Goal: Task Accomplishment & Management: Complete application form

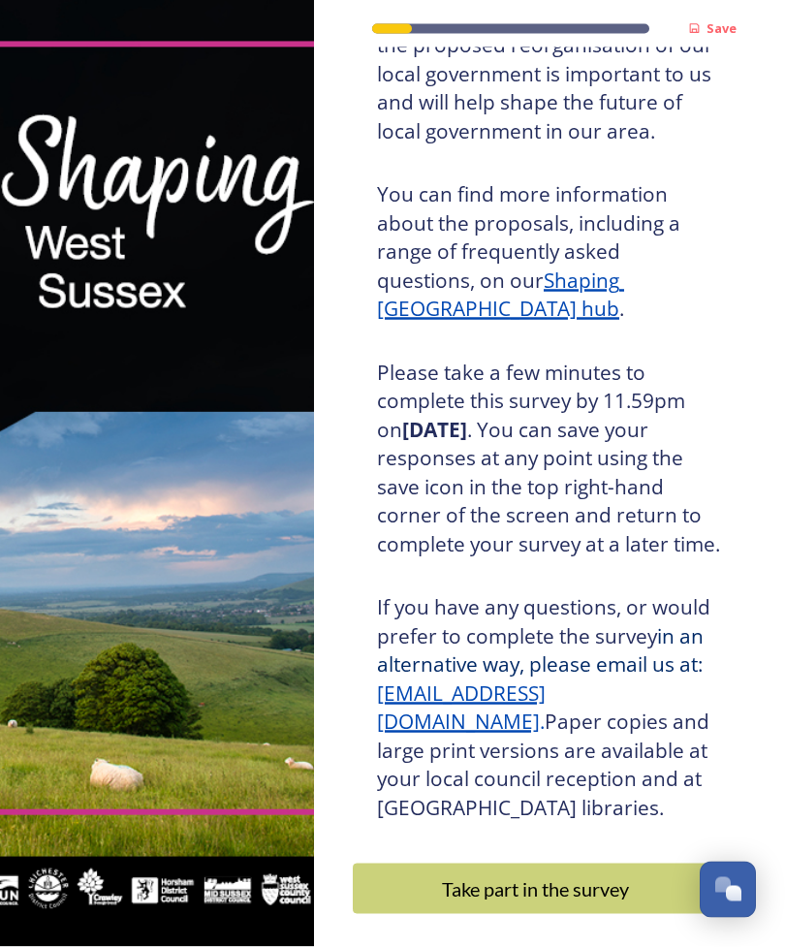
scroll to position [62, 0]
click at [569, 874] on div "Take part in the survey" at bounding box center [535, 888] width 344 height 29
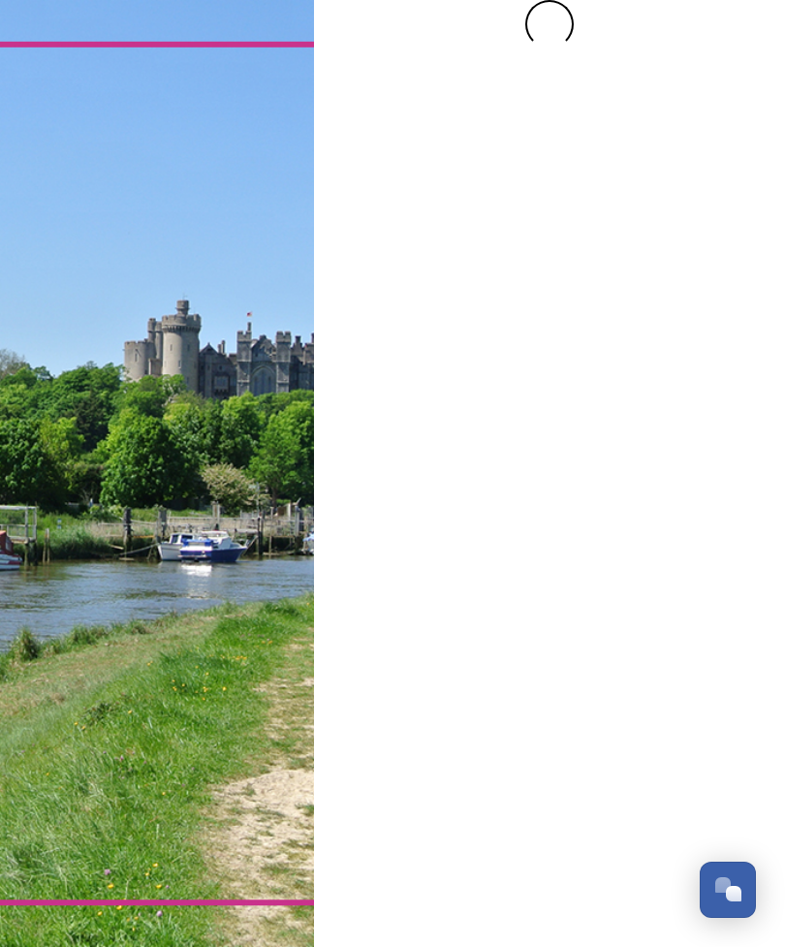
scroll to position [0, 0]
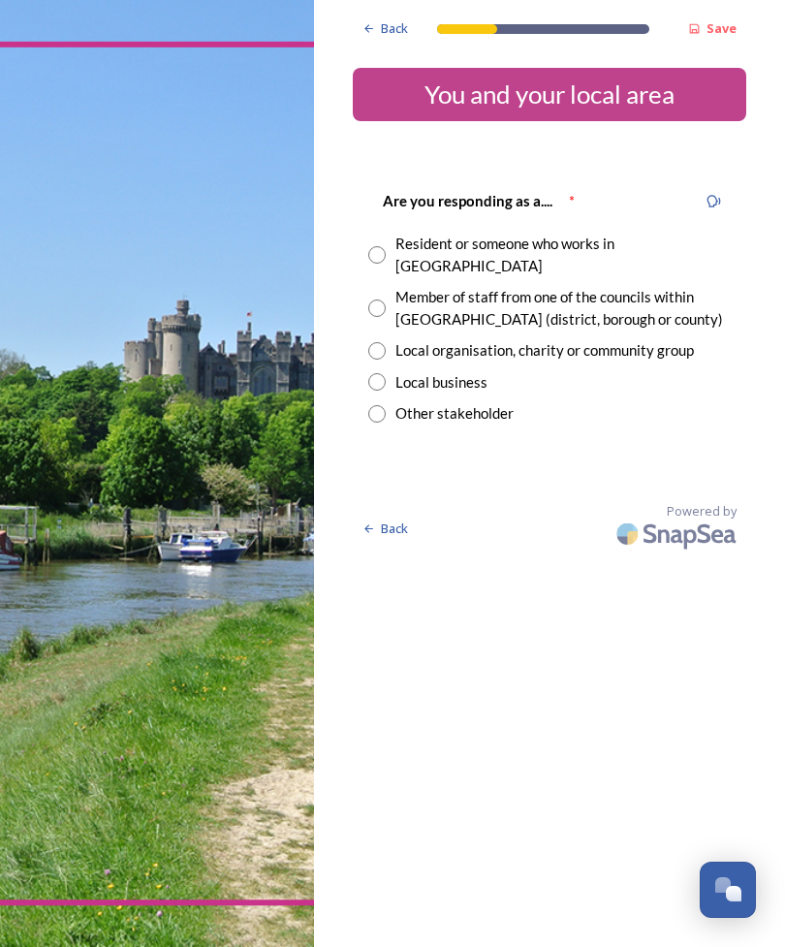
click at [419, 253] on div "Resident or someone who works in [GEOGRAPHIC_DATA]" at bounding box center [562, 255] width 335 height 44
radio input "true"
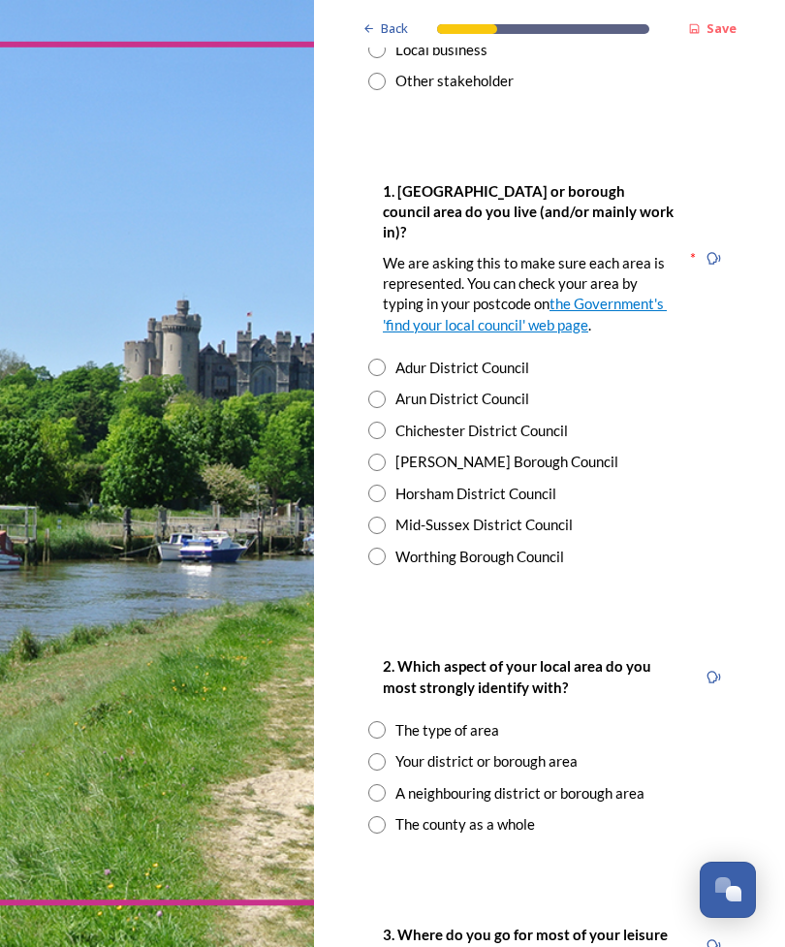
scroll to position [334, 0]
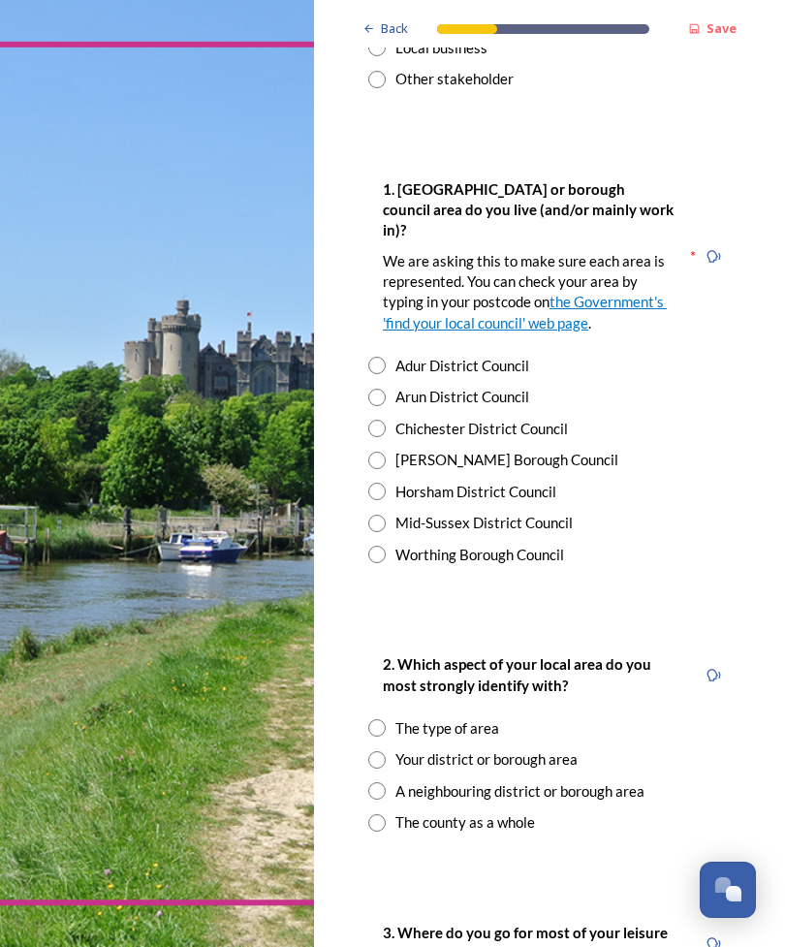
click at [475, 481] on div "Horsham District Council" at bounding box center [475, 492] width 161 height 22
radio input "true"
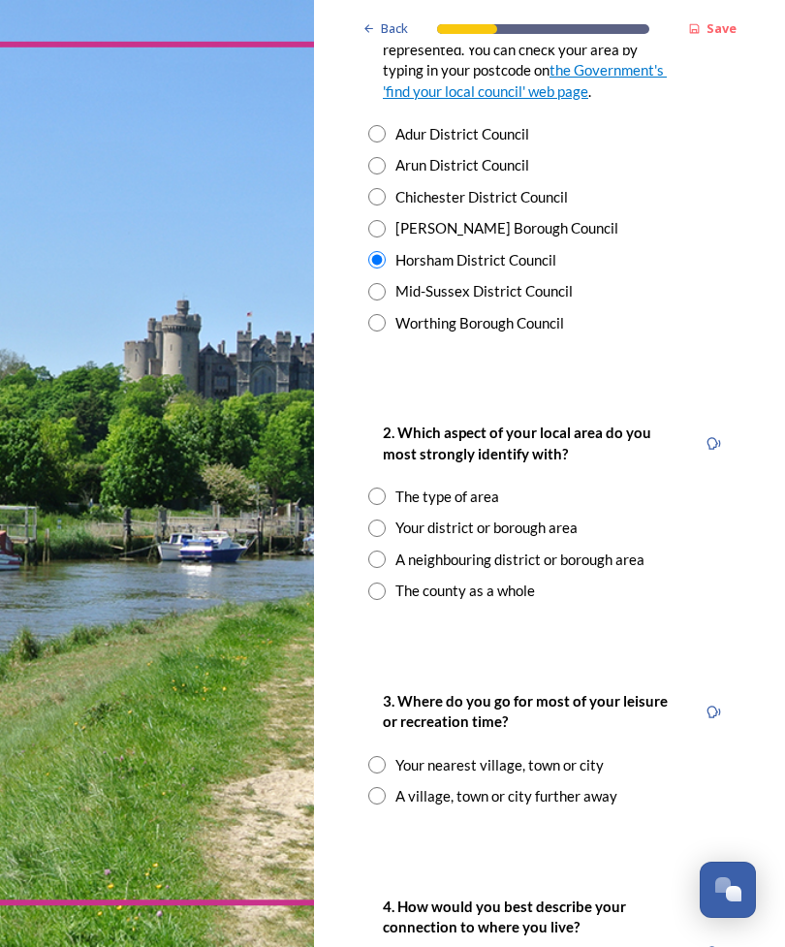
scroll to position [568, 0]
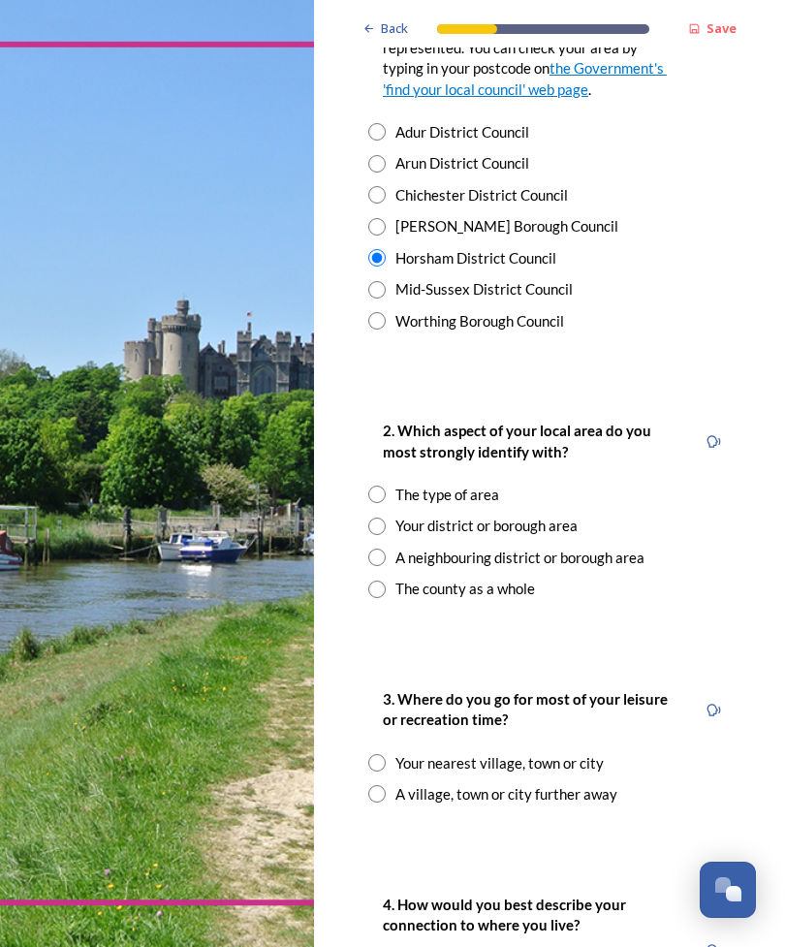
click at [522, 515] on div "Your district or borough area" at bounding box center [486, 526] width 182 height 22
radio input "true"
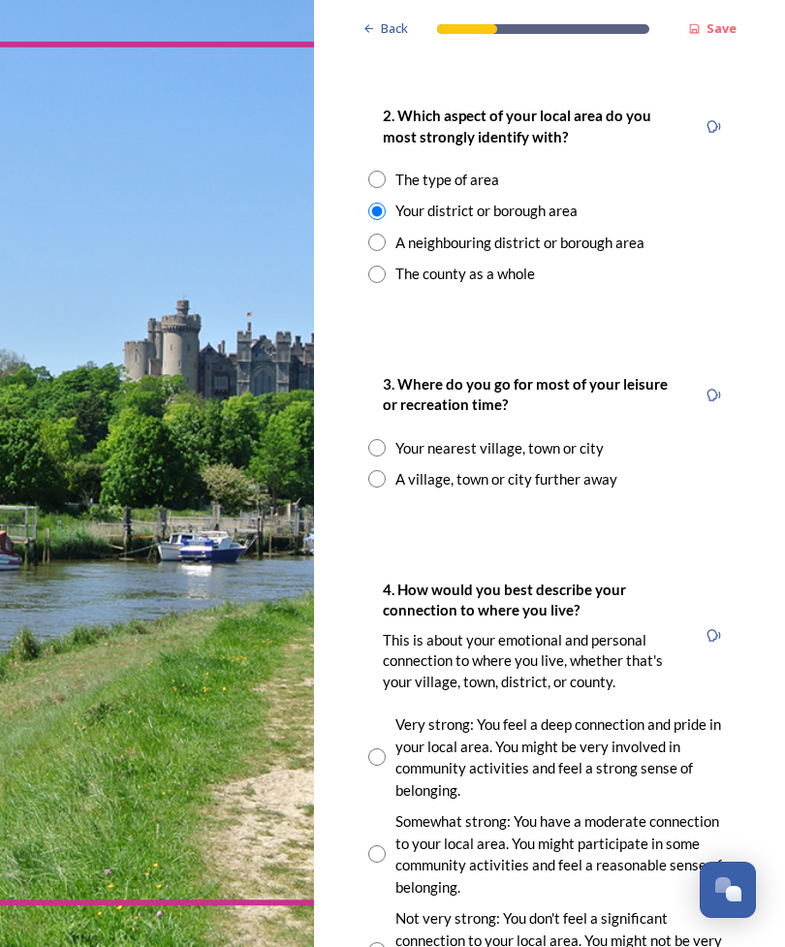
scroll to position [883, 0]
click at [475, 437] on div "Your nearest village, town or city" at bounding box center [499, 448] width 208 height 22
radio input "true"
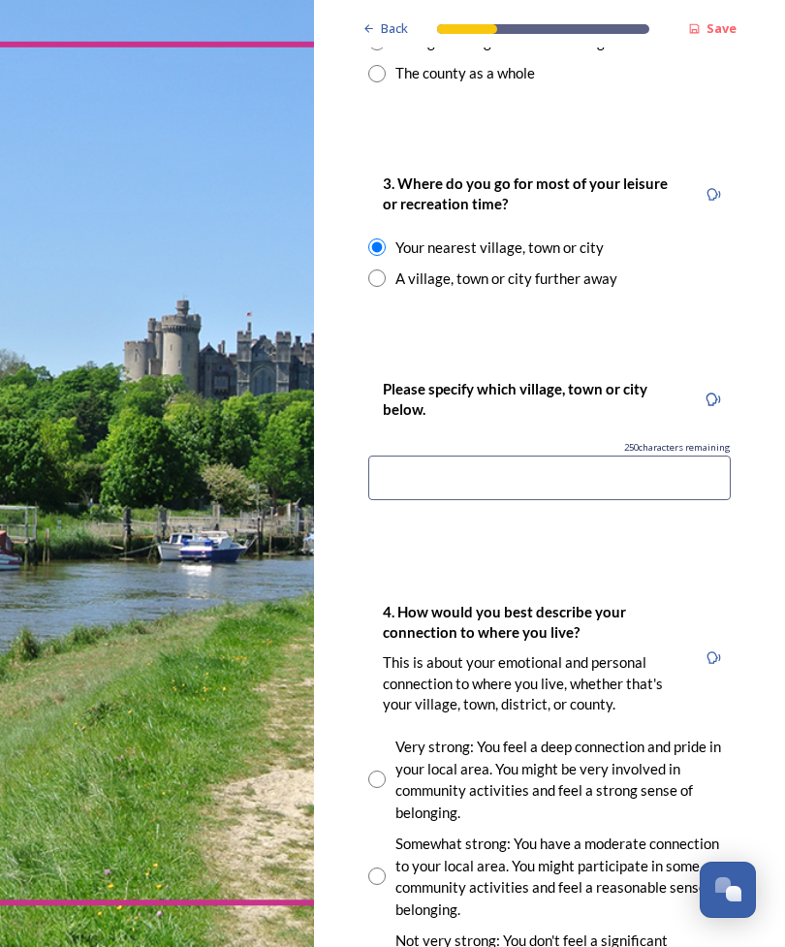
scroll to position [1084, 0]
click at [519, 455] on input at bounding box center [549, 477] width 362 height 45
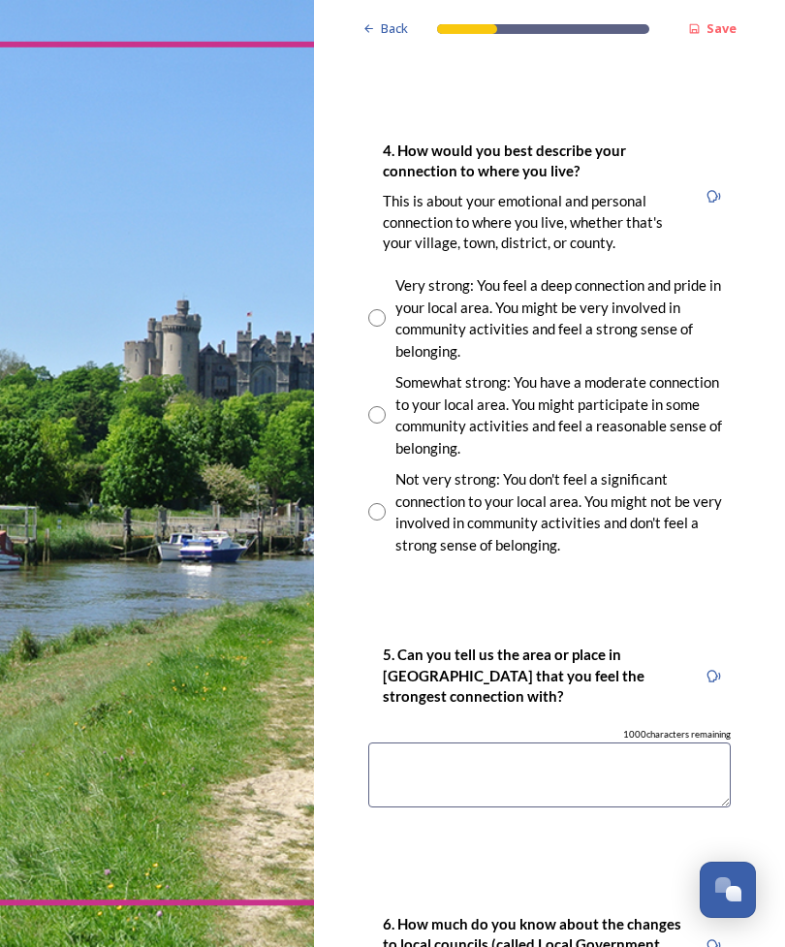
scroll to position [1546, 0]
type input "Horsham"
click at [418, 273] on div "Very strong: You feel a deep connection and pride in your local area. You might…" at bounding box center [562, 316] width 335 height 87
radio input "true"
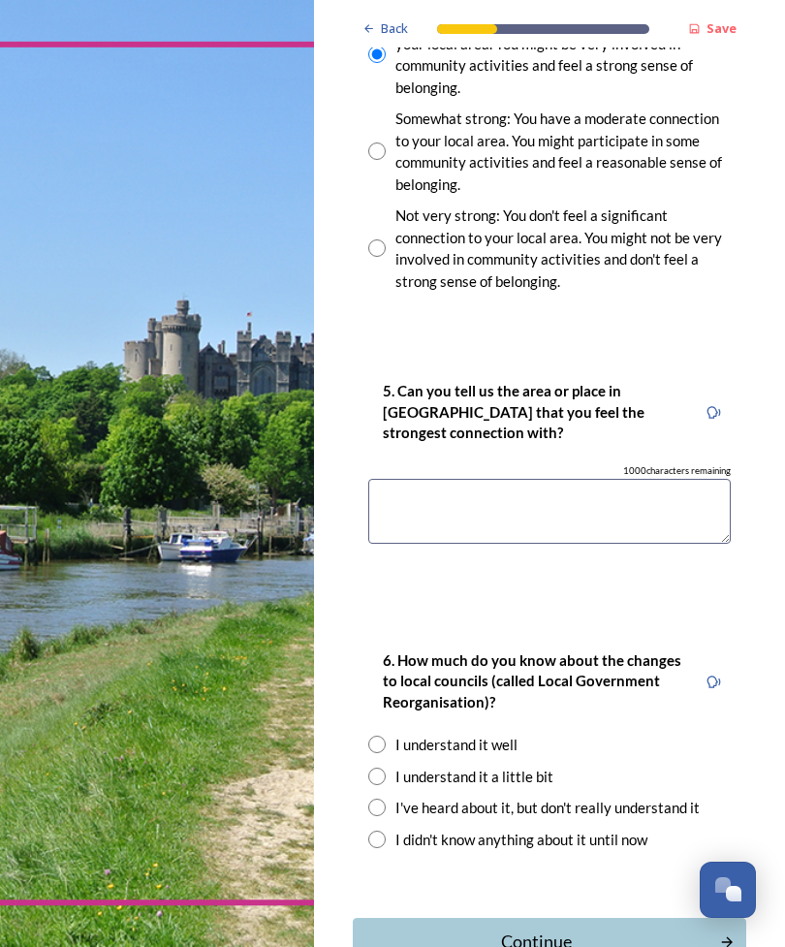
scroll to position [1807, 0]
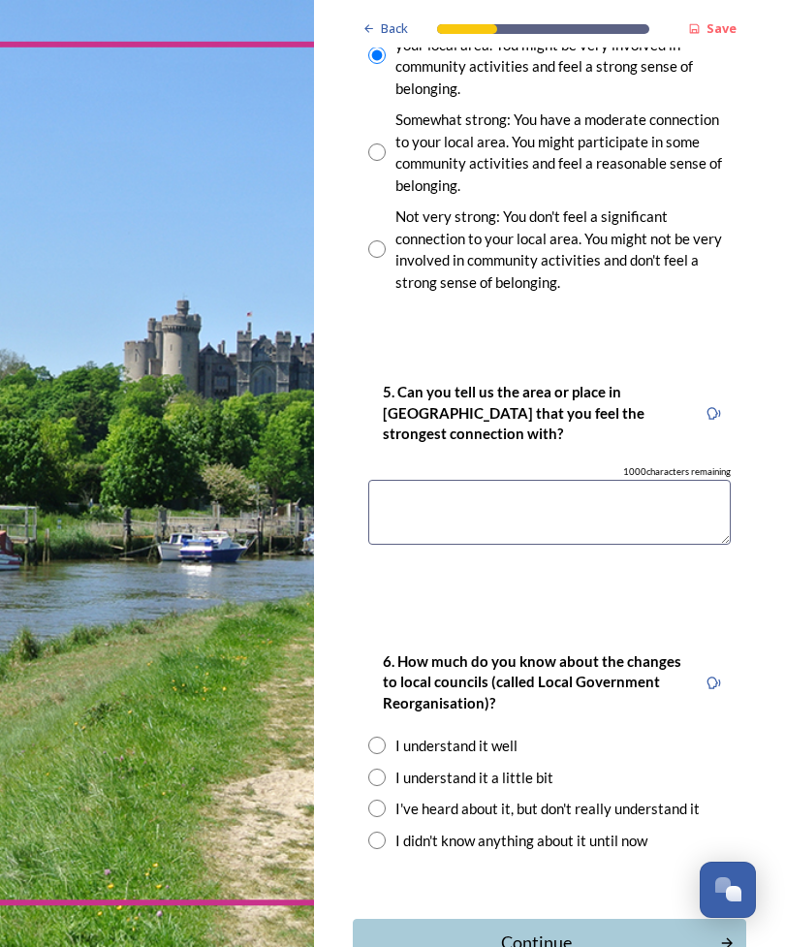
click at [459, 480] on textarea at bounding box center [549, 512] width 362 height 65
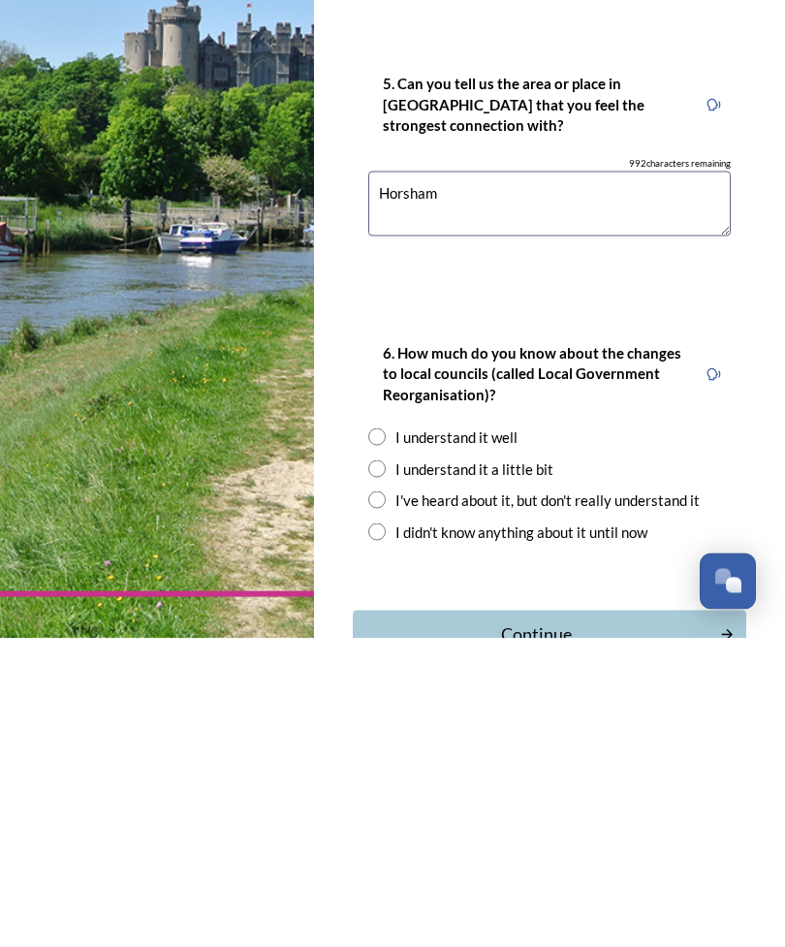
type textarea "Horsham"
click at [508, 735] on div "I understand it well" at bounding box center [456, 746] width 122 height 22
radio input "true"
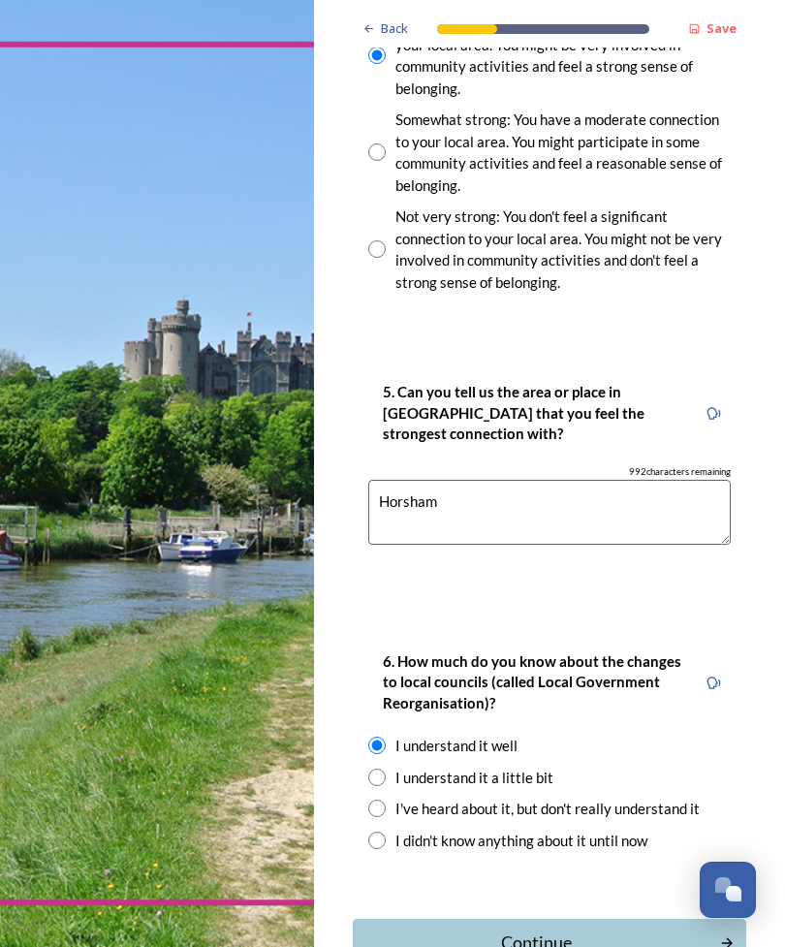
click at [542, 919] on button "Continue" at bounding box center [549, 942] width 393 height 47
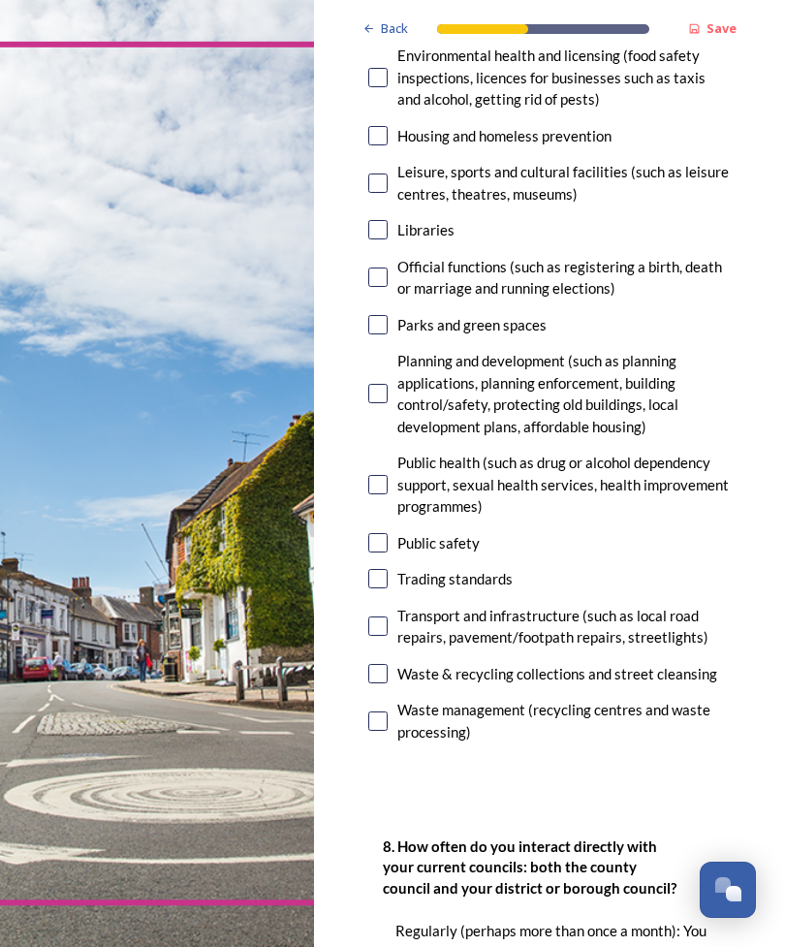
scroll to position [666, 0]
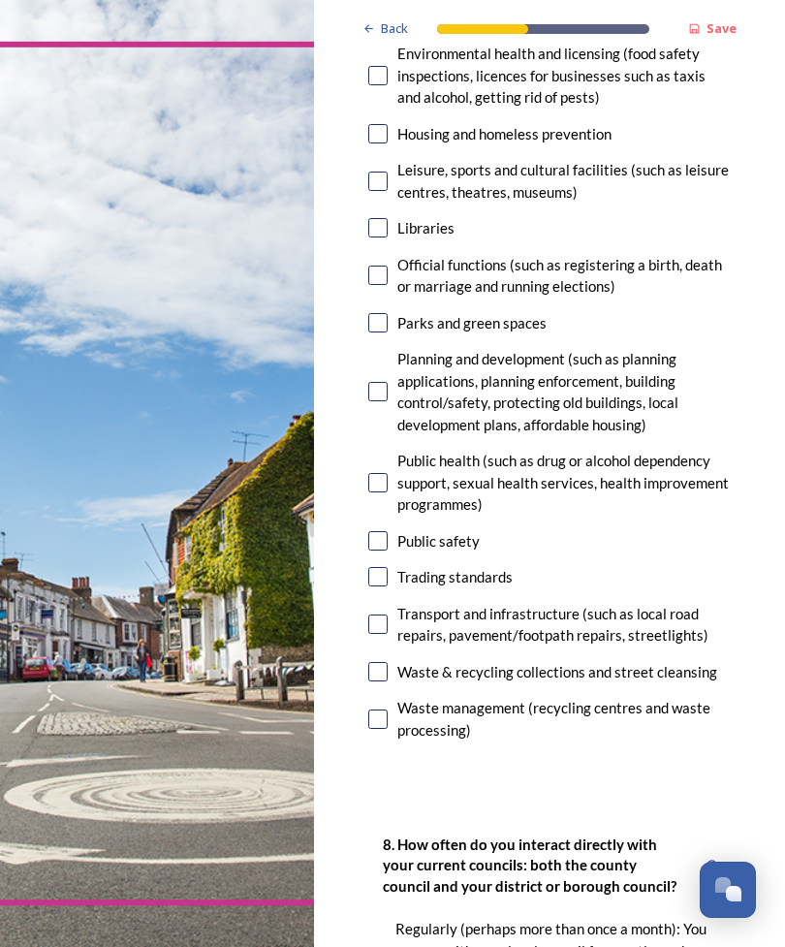
click at [468, 159] on div "Leisure, sports and cultural facilities (such as leisure centres, theatres, mus…" at bounding box center [563, 181] width 333 height 44
checkbox input "true"
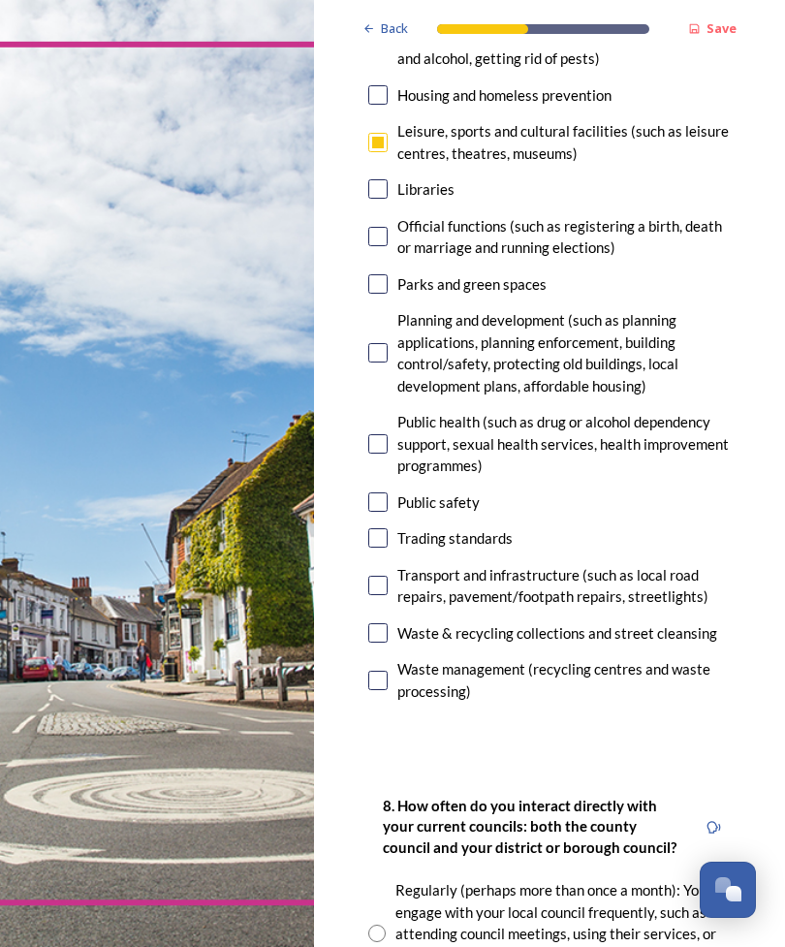
scroll to position [705, 0]
click at [497, 273] on div "Parks and green spaces" at bounding box center [471, 284] width 149 height 22
checkbox input "true"
click at [438, 309] on div "Planning and development (such as planning applications, planning enforcement, …" at bounding box center [563, 352] width 333 height 87
checkbox input "true"
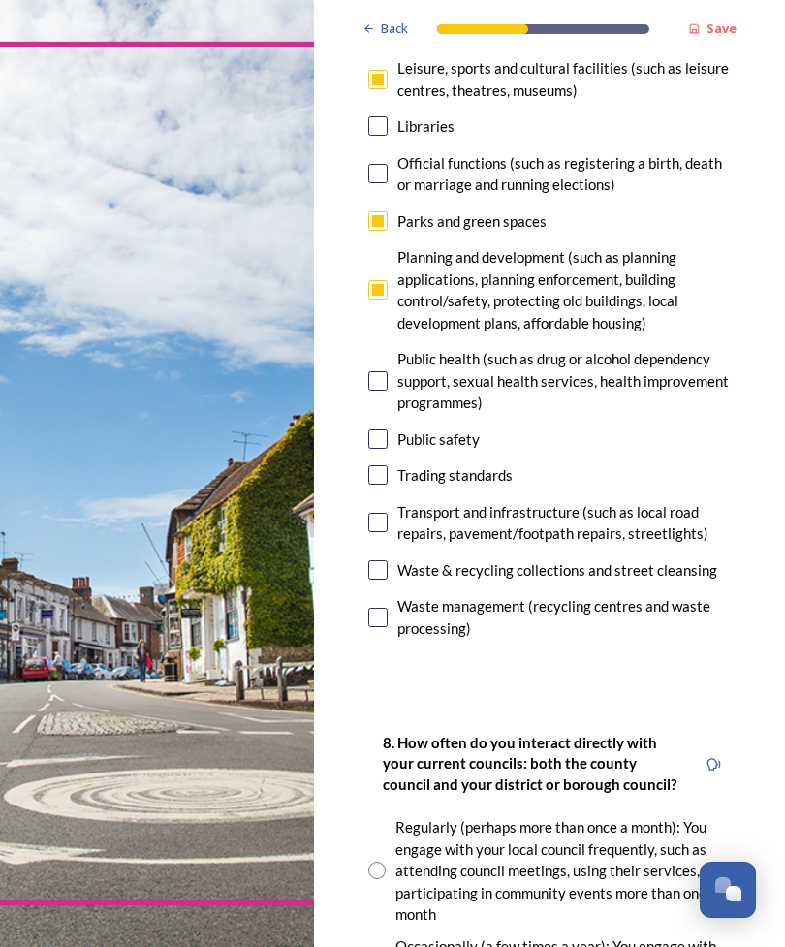
scroll to position [766, 0]
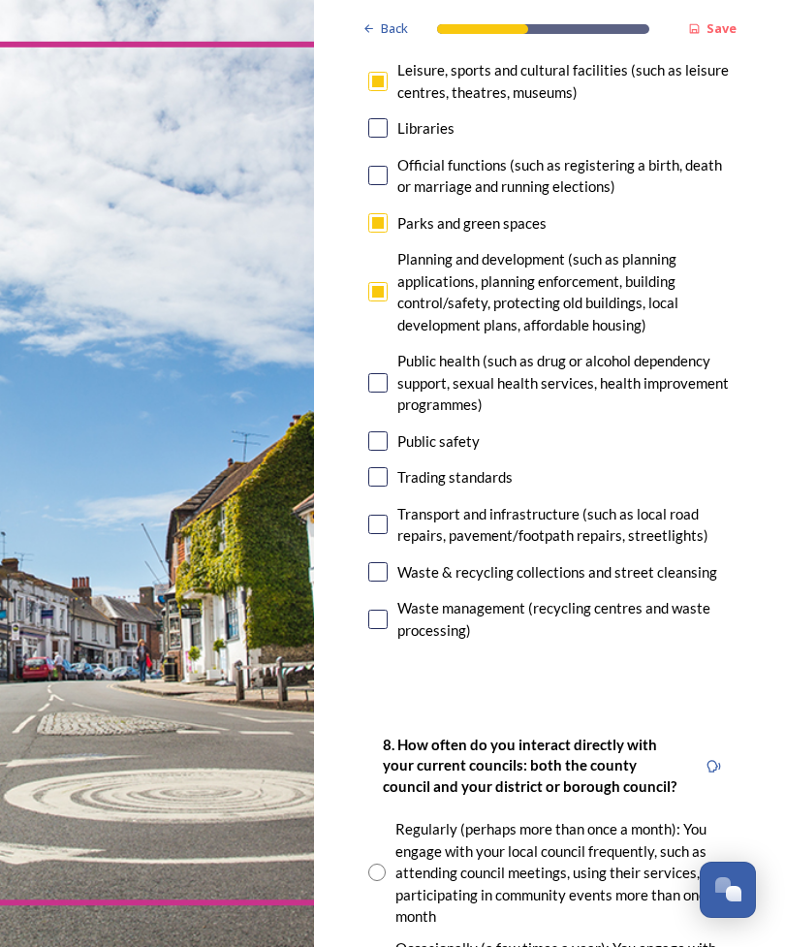
click at [414, 350] on div "Public health (such as drug or alcohol dependency support, sexual health servic…" at bounding box center [563, 383] width 333 height 66
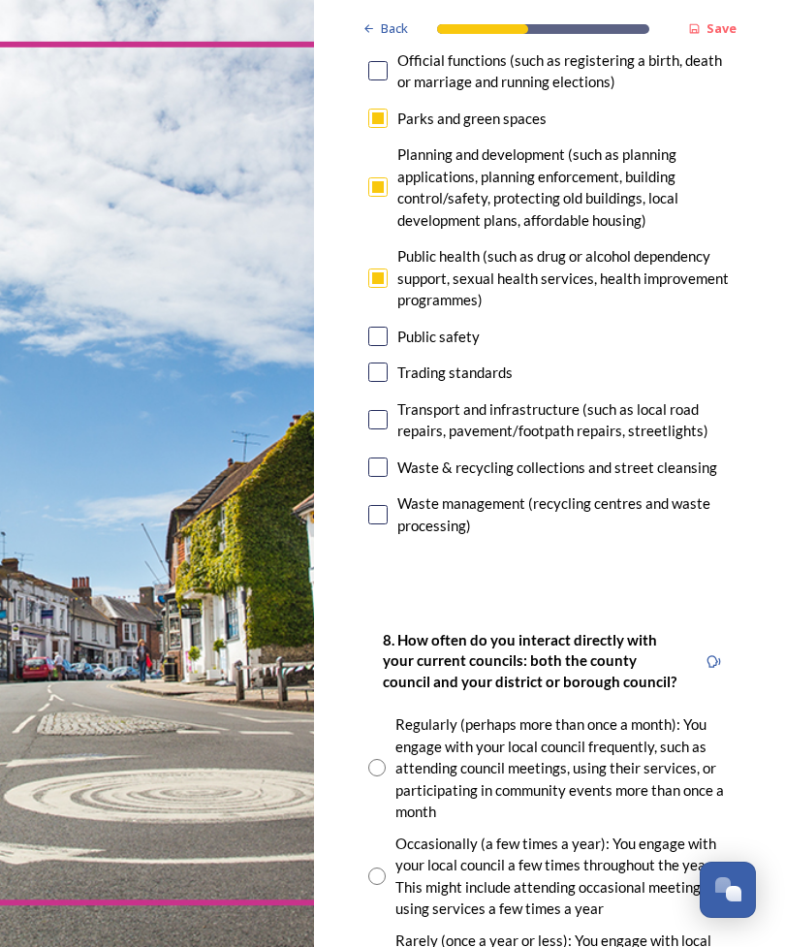
scroll to position [870, 0]
click at [385, 268] on input "checkbox" at bounding box center [377, 277] width 19 height 19
checkbox input "false"
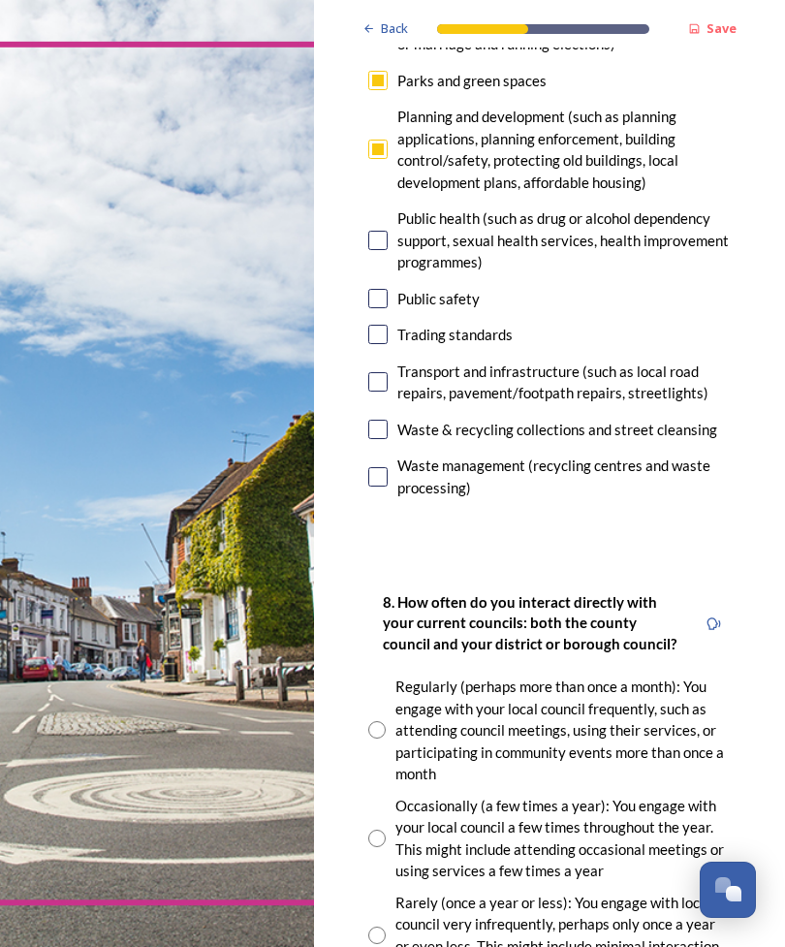
scroll to position [907, 0]
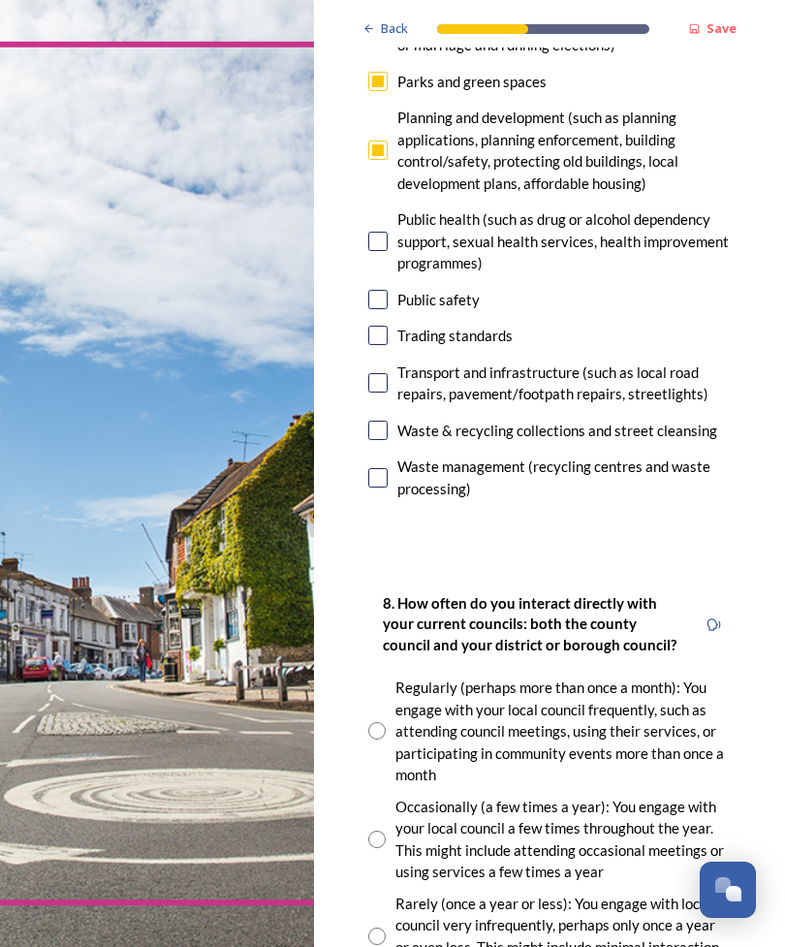
click at [414, 361] on div "Transport and infrastructure (such as local road repairs, pavement/footpath rep…" at bounding box center [563, 383] width 333 height 44
checkbox input "true"
click at [409, 420] on div "Waste & recycling collections and street cleansing" at bounding box center [557, 431] width 320 height 22
checkbox input "true"
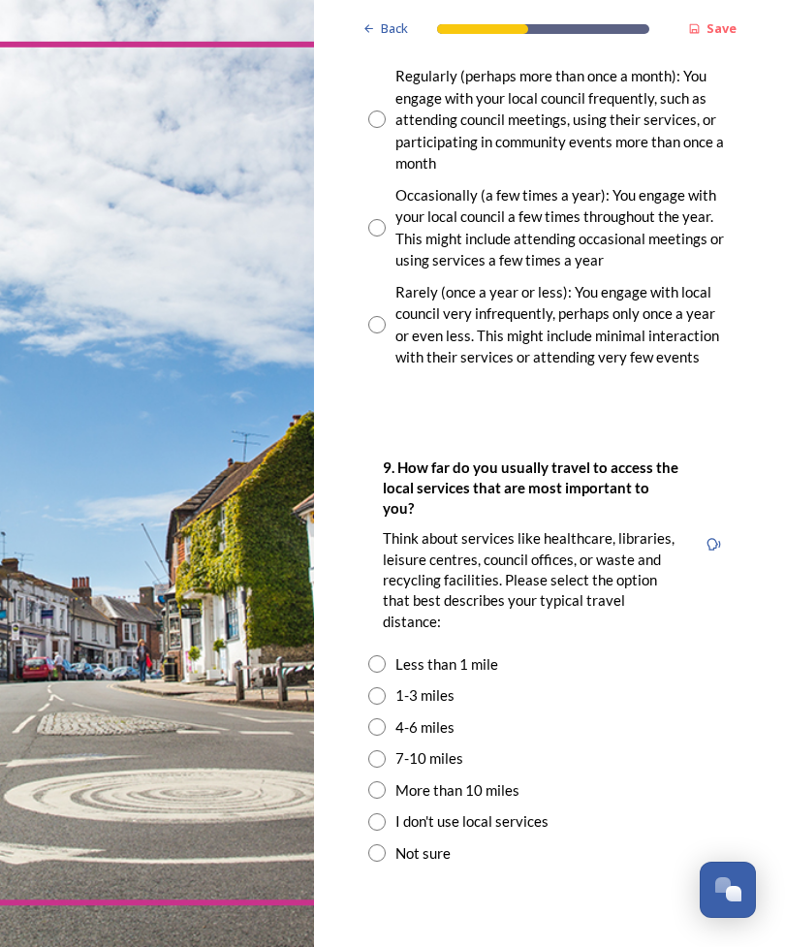
scroll to position [1517, 0]
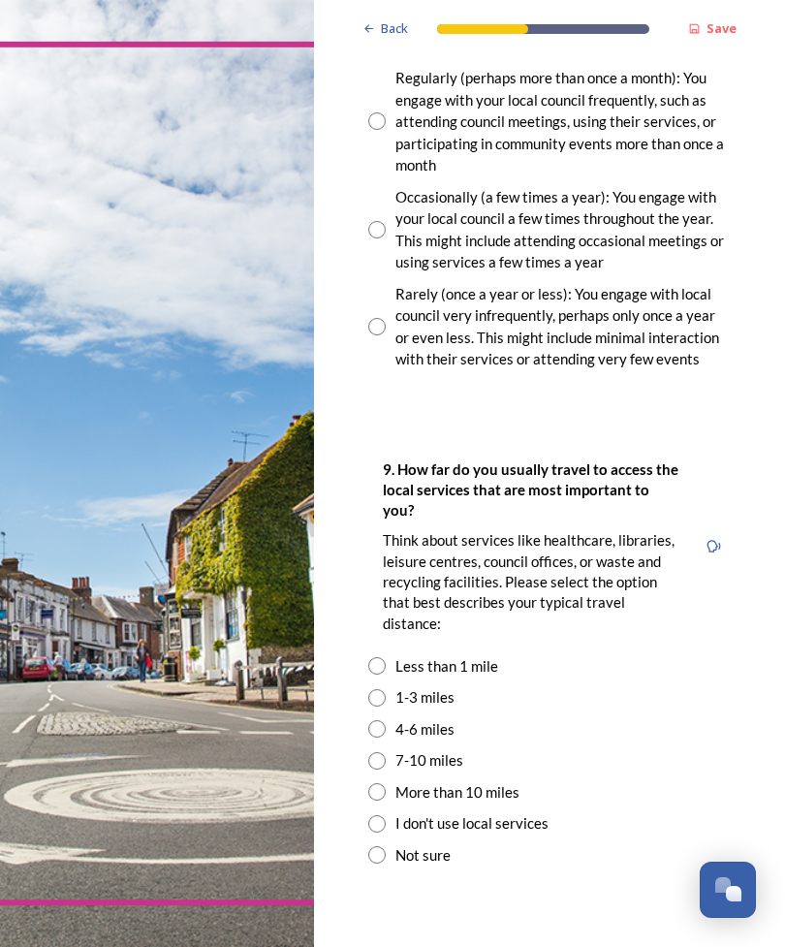
click at [415, 283] on div "Rarely (once a year or less): You engage with local council very infrequently, …" at bounding box center [562, 326] width 335 height 87
radio input "true"
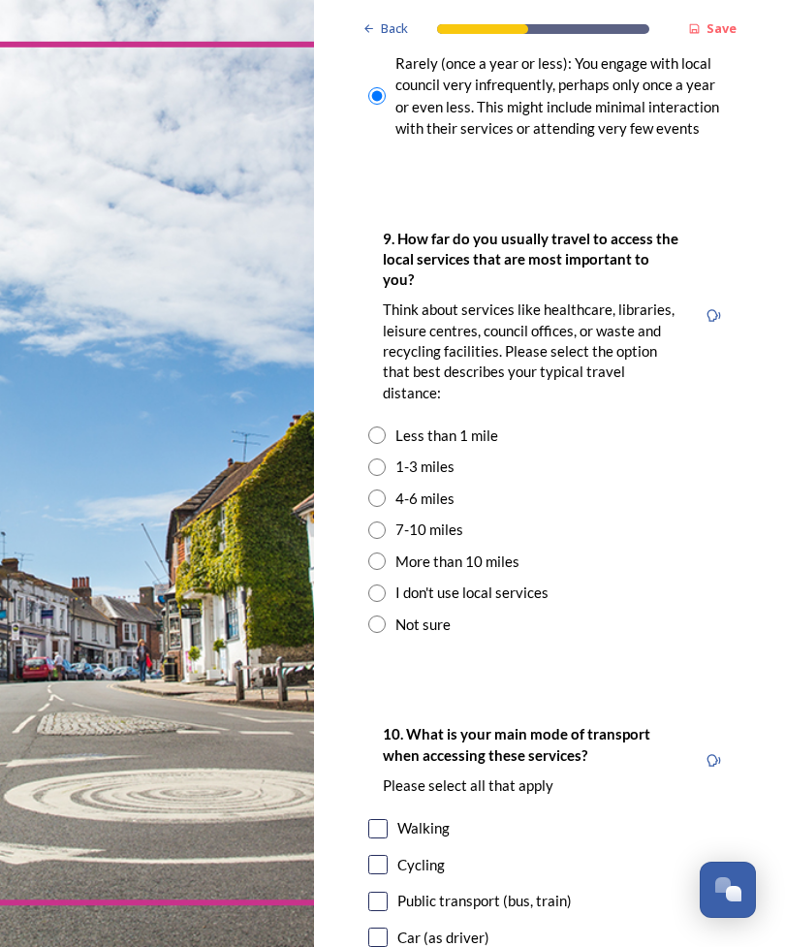
scroll to position [1748, 0]
click at [439, 455] on div "1-3 miles" at bounding box center [424, 466] width 59 height 22
radio input "true"
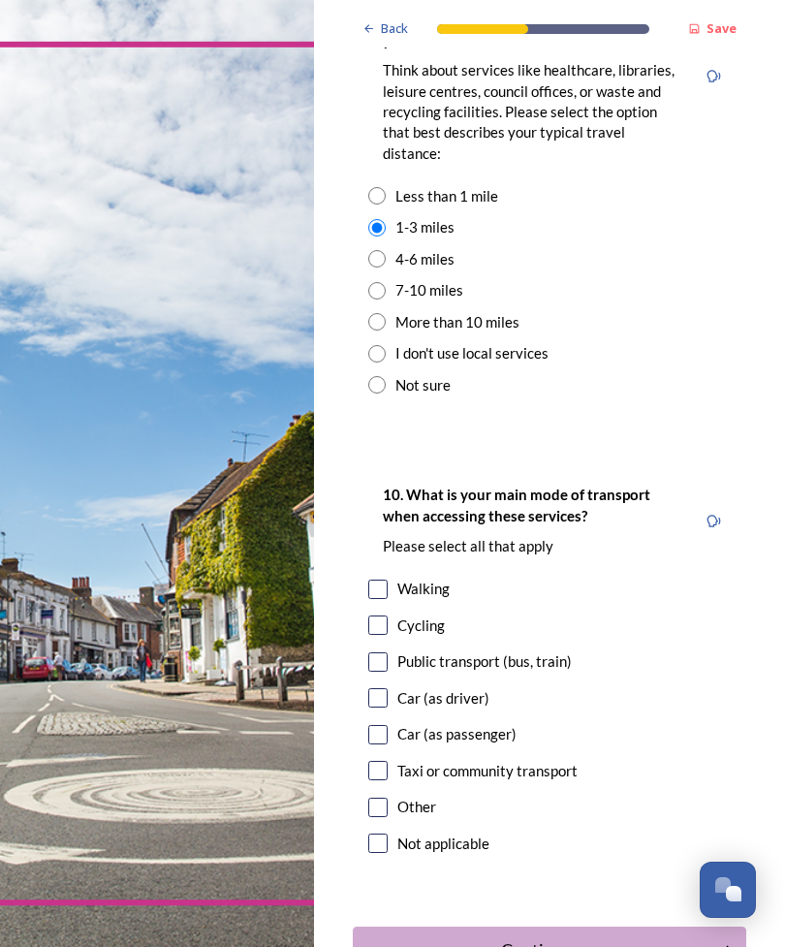
scroll to position [1986, 0]
click at [430, 579] on div "Walking" at bounding box center [423, 590] width 52 height 22
checkbox input "true"
click at [427, 688] on div "Car (as driver)" at bounding box center [443, 699] width 92 height 22
checkbox input "true"
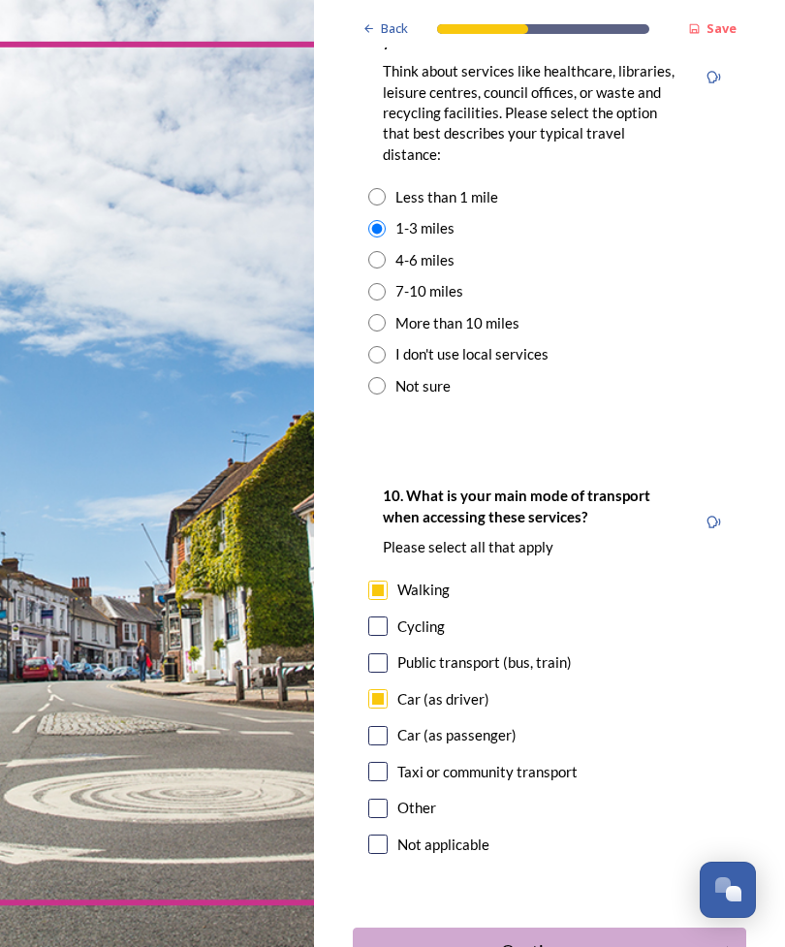
click at [536, 927] on button "Continue" at bounding box center [549, 950] width 393 height 47
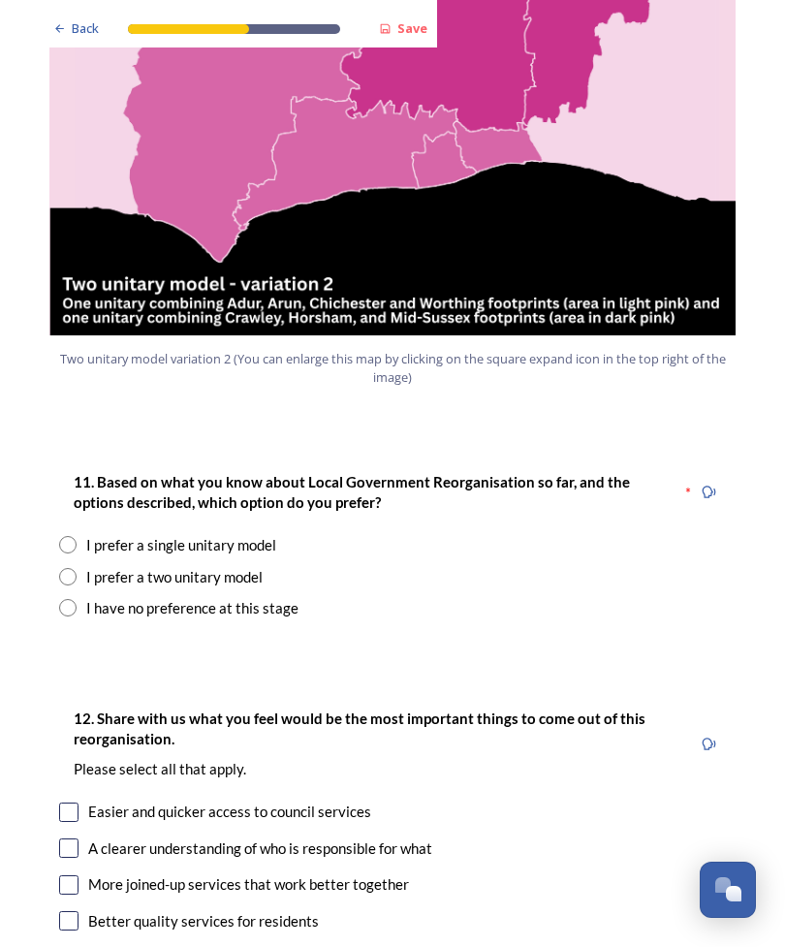
scroll to position [2242, 0]
click at [151, 534] on div "I prefer a single unitary model" at bounding box center [181, 545] width 190 height 22
radio input "true"
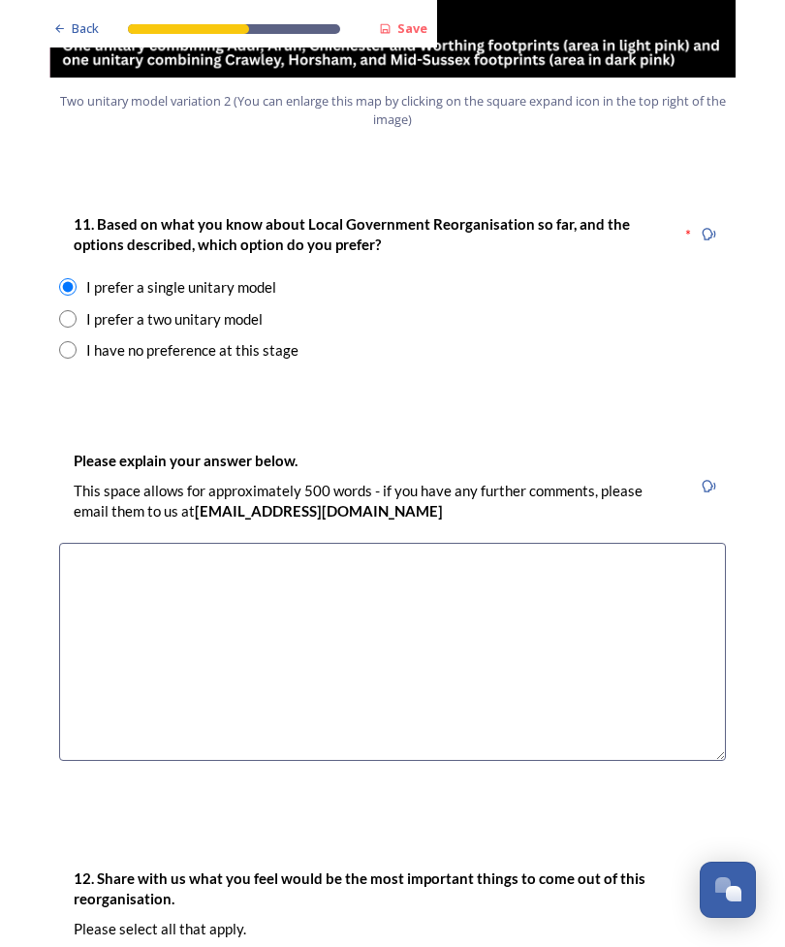
scroll to position [2500, 0]
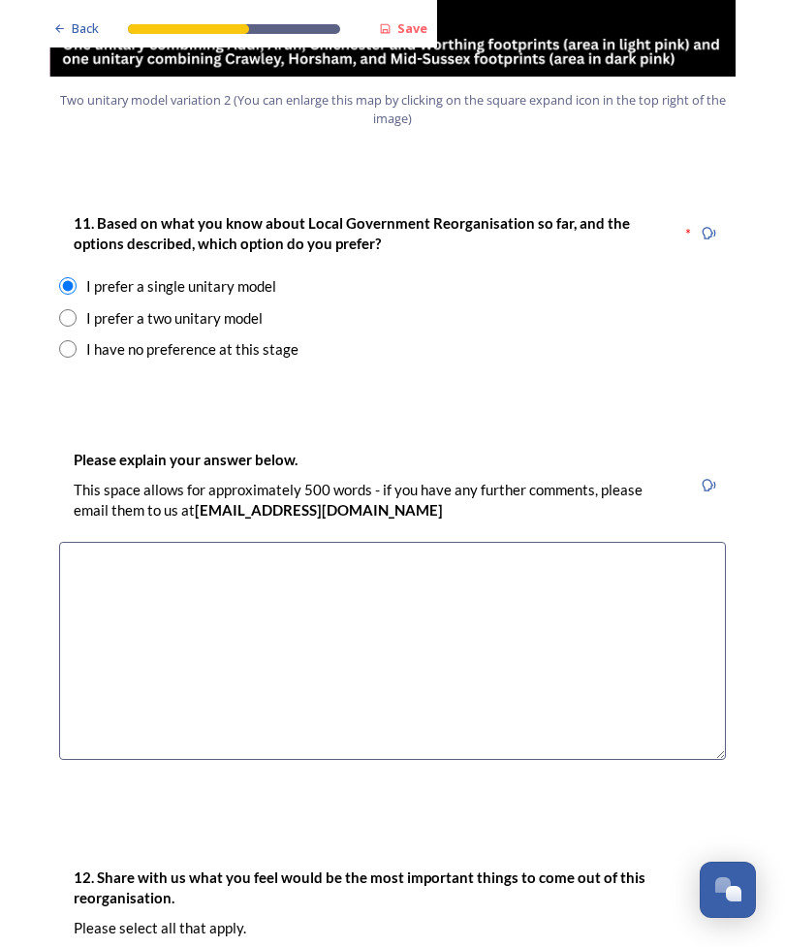
click at [164, 542] on textarea at bounding box center [392, 651] width 667 height 218
click at [70, 542] on textarea "I t should be a more effective and efficient model" at bounding box center [392, 651] width 667 height 218
click at [140, 542] on textarea "I t should be a more effective and efficient model" at bounding box center [392, 651] width 667 height 218
click at [83, 542] on textarea "t should be a more effective and efficient model" at bounding box center [392, 651] width 667 height 218
click at [452, 542] on textarea "This should be a more effective and efficient model" at bounding box center [392, 651] width 667 height 218
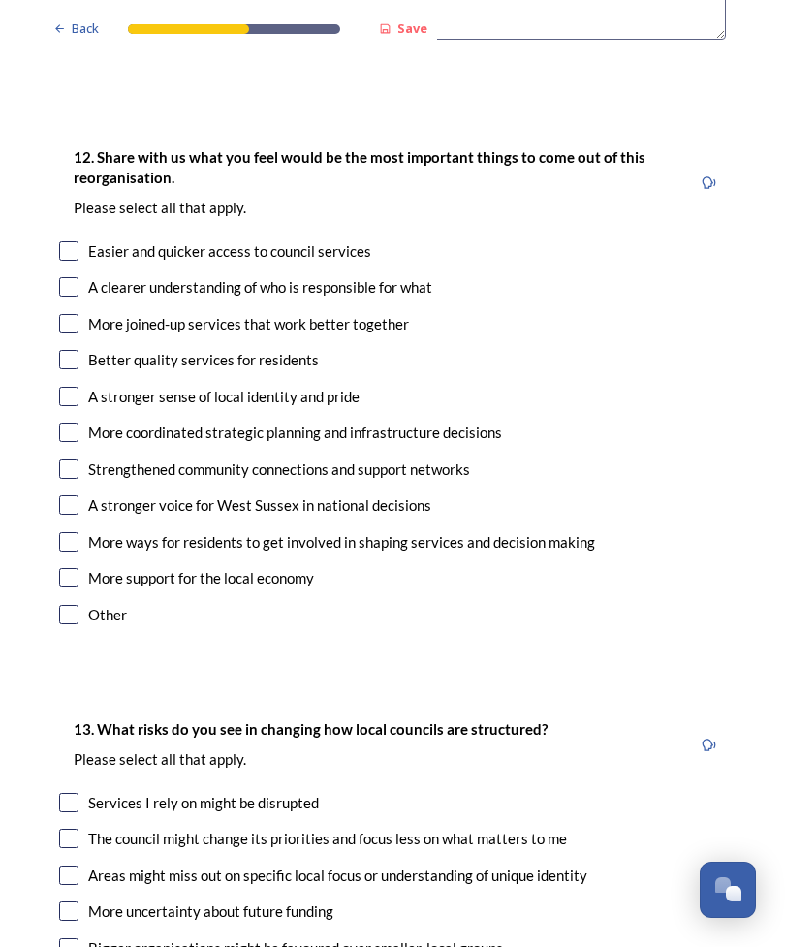
scroll to position [3221, 0]
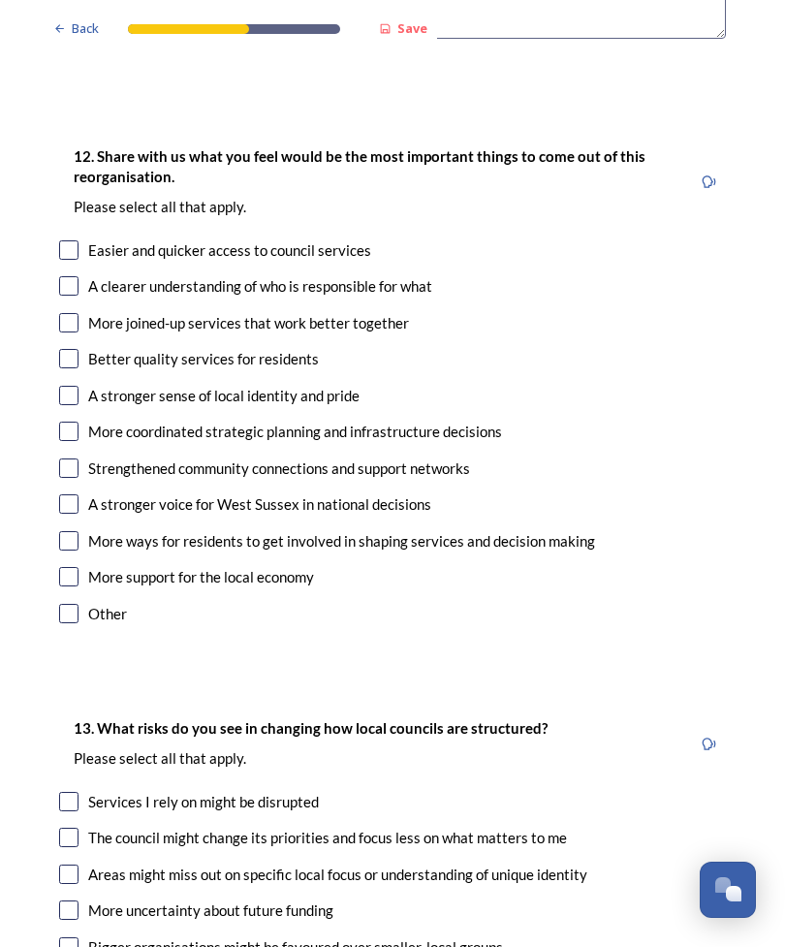
type textarea "This should be a more effective and efficient model if set up and managed corre…"
click at [127, 239] on div "Easier and quicker access to council services" at bounding box center [229, 250] width 283 height 22
checkbox input "true"
click at [90, 275] on div "A clearer understanding of who is responsible for what" at bounding box center [260, 286] width 344 height 22
checkbox input "true"
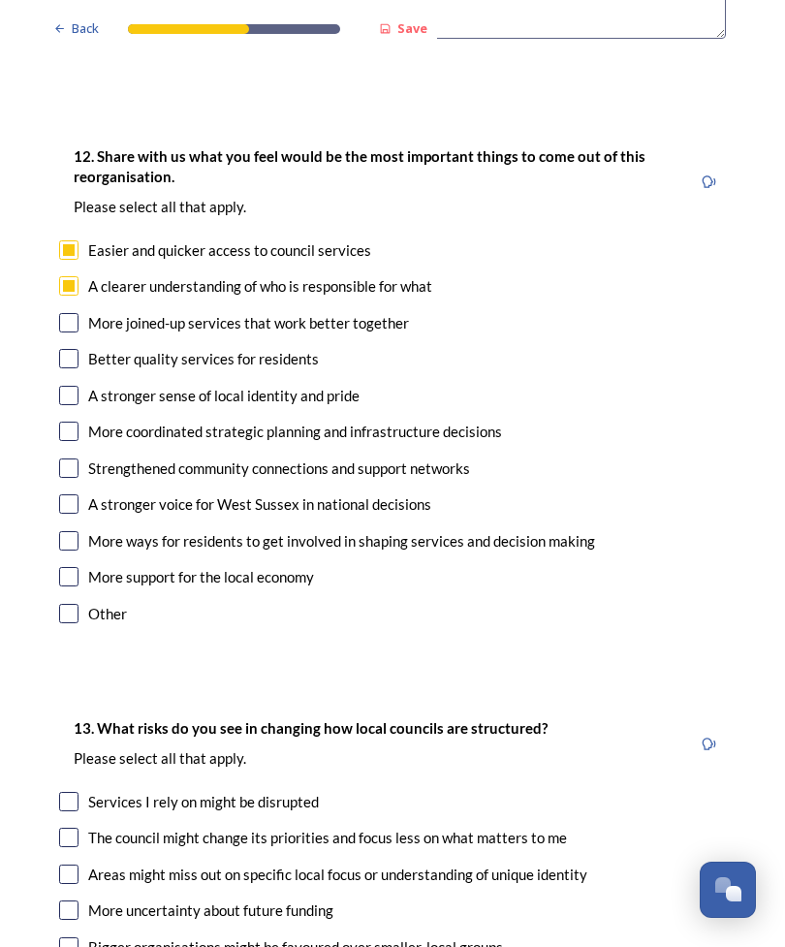
click at [161, 312] on div "More joined-up services that work better together" at bounding box center [248, 323] width 321 height 22
checkbox input "true"
click at [129, 348] on div "Better quality services for residents" at bounding box center [203, 359] width 231 height 22
checkbox input "true"
click at [153, 385] on div "A stronger sense of local identity and pride" at bounding box center [223, 396] width 271 height 22
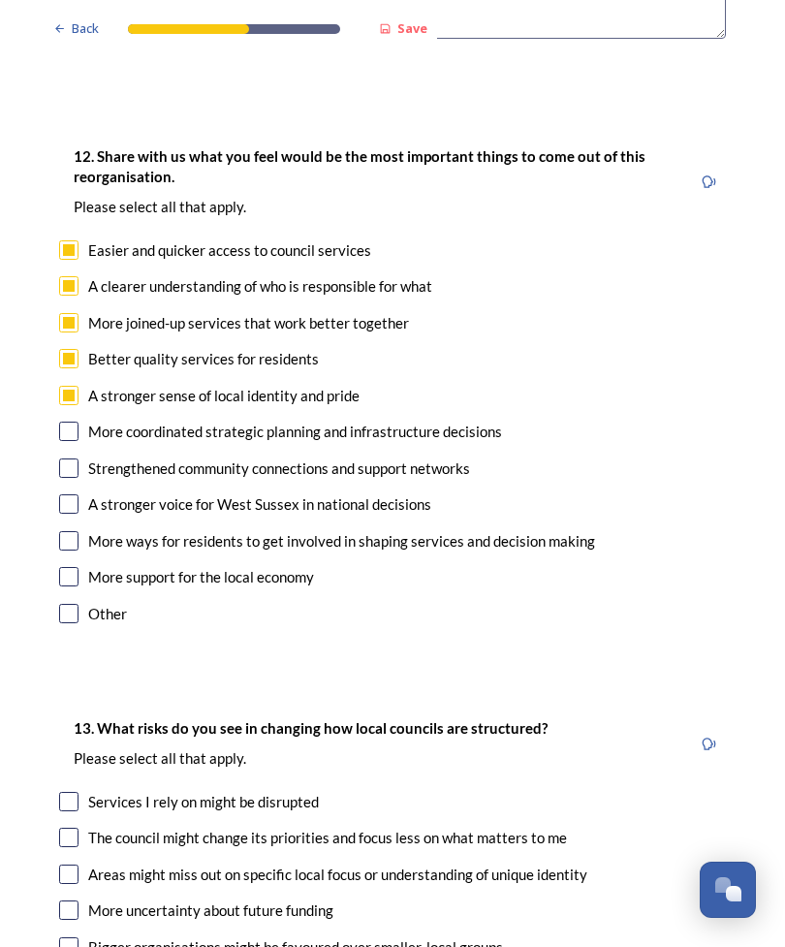
checkbox input "true"
click at [170, 421] on div "More coordinated strategic planning and infrastructure decisions" at bounding box center [295, 432] width 414 height 22
checkbox input "true"
click at [143, 457] on div "Strengthened community connections and support networks" at bounding box center [279, 468] width 382 height 22
checkbox input "true"
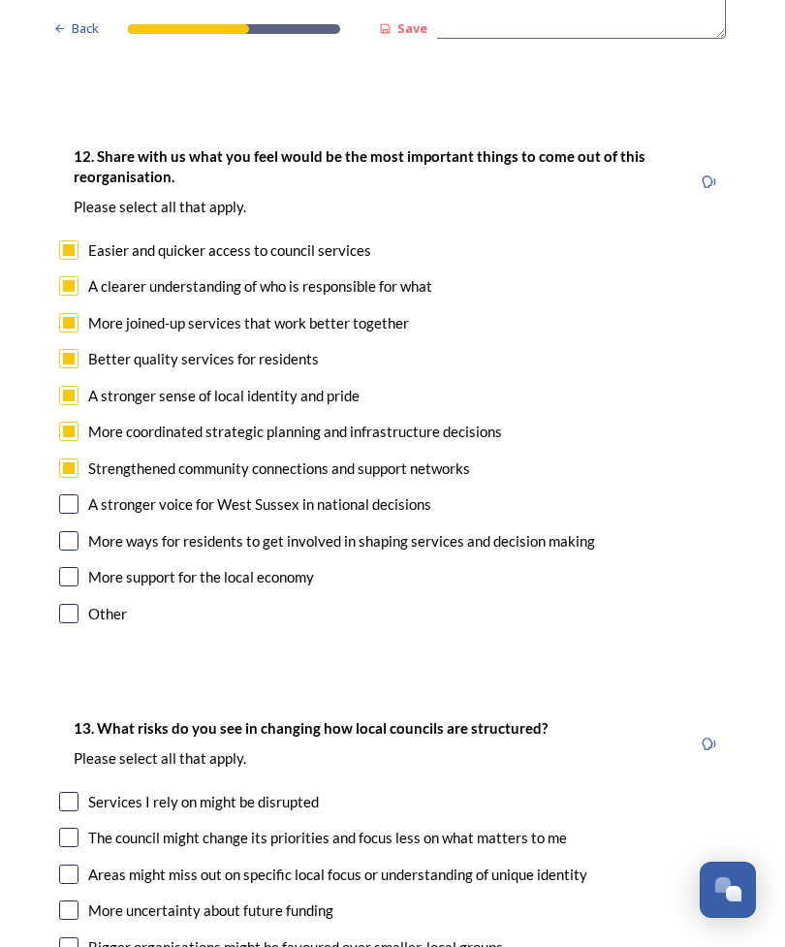
click at [152, 493] on div "A stronger voice for West Sussex in national decisions" at bounding box center [259, 504] width 343 height 22
checkbox input "true"
click at [189, 530] on div "More ways for residents to get involved in shaping services and decision making" at bounding box center [341, 541] width 507 height 22
checkbox input "true"
click at [213, 566] on div "More support for the local economy" at bounding box center [201, 577] width 226 height 22
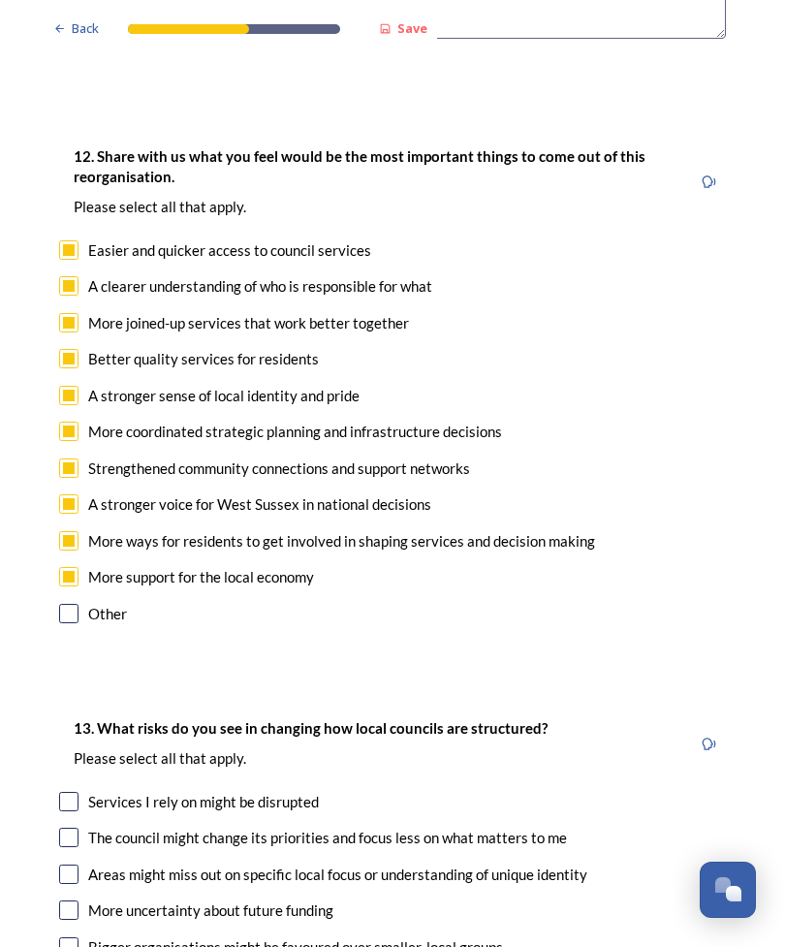
checkbox input "true"
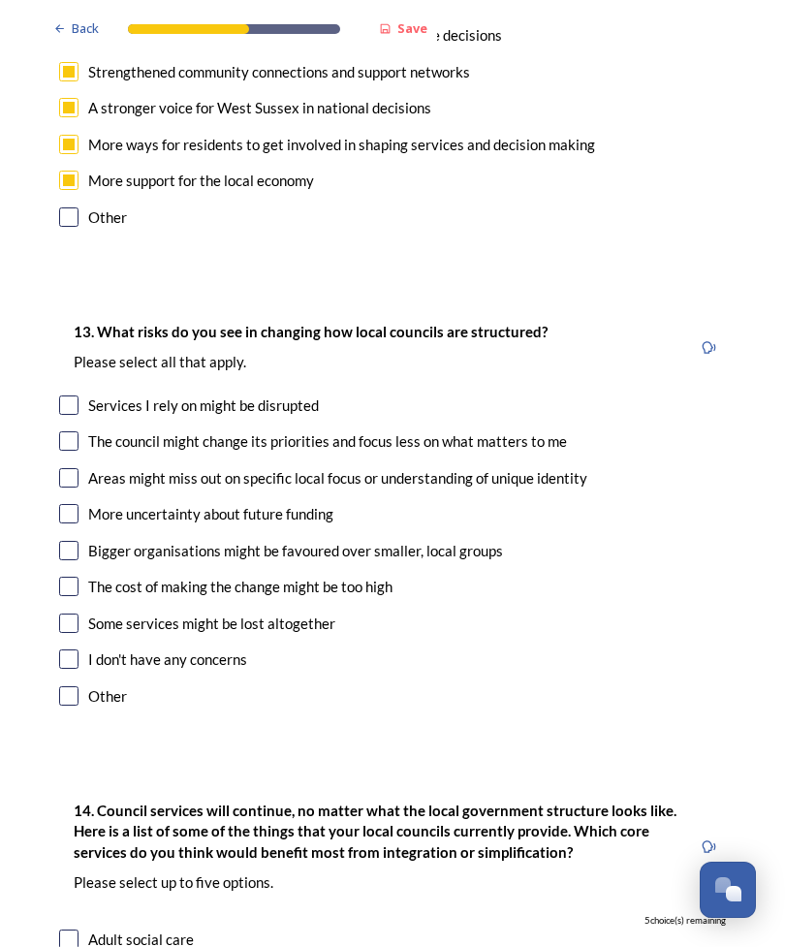
scroll to position [3616, 0]
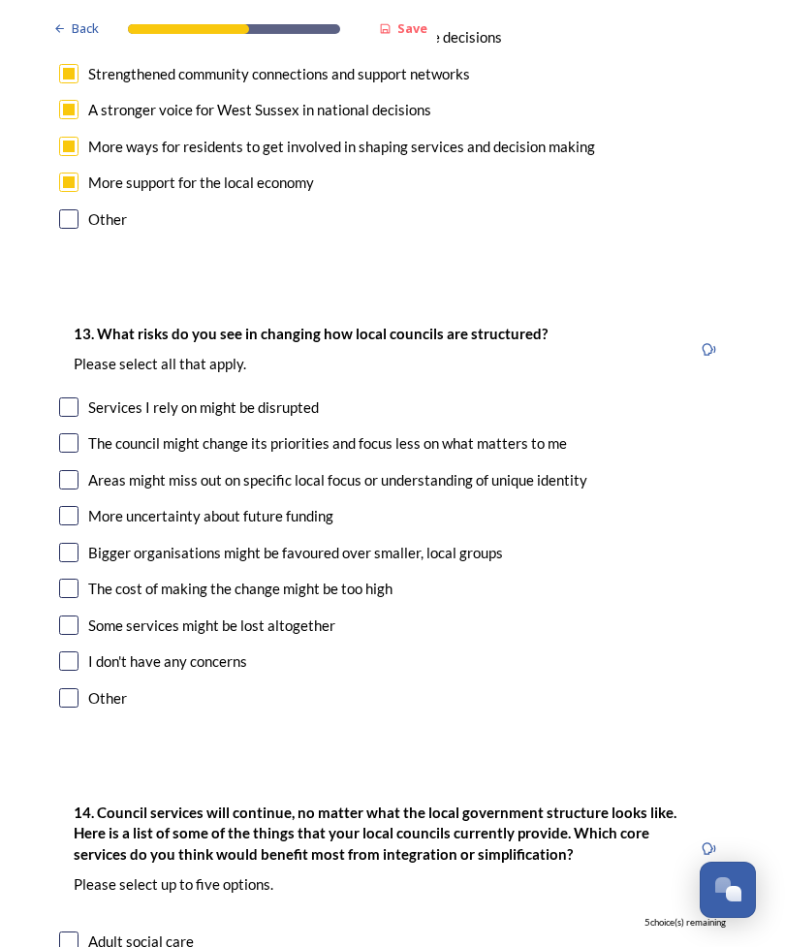
click at [223, 432] on div "The council might change its priorities and focus less on what matters to me" at bounding box center [327, 443] width 479 height 22
checkbox input "true"
click at [300, 469] on div "Areas might miss out on specific local focus or understanding of unique identity" at bounding box center [337, 480] width 499 height 22
checkbox input "true"
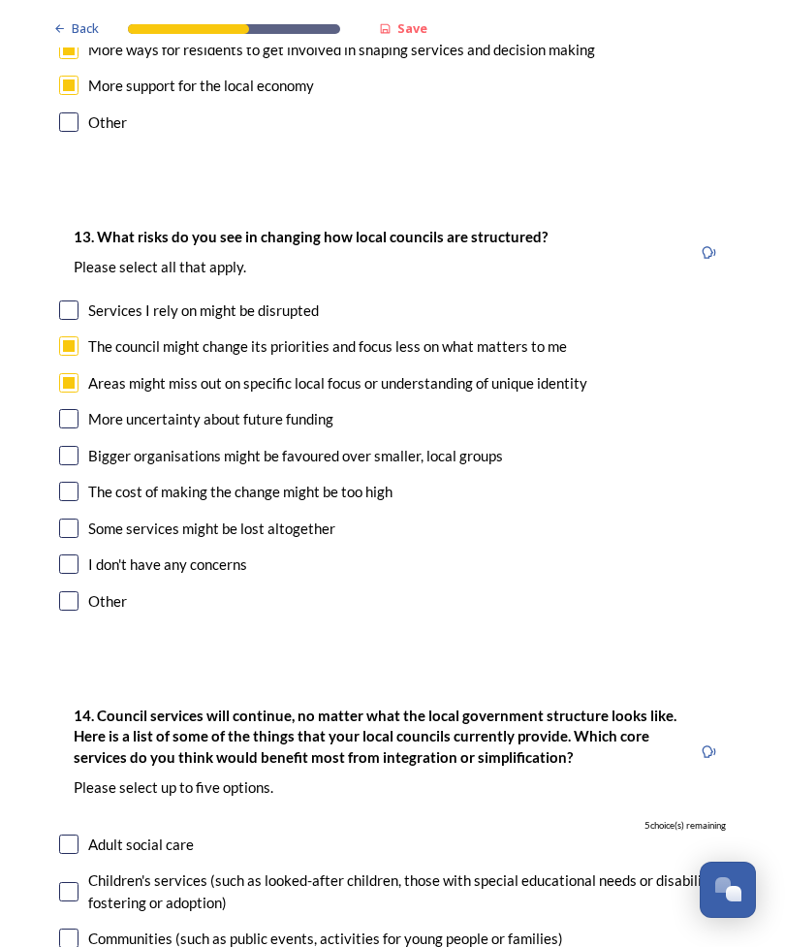
scroll to position [3715, 0]
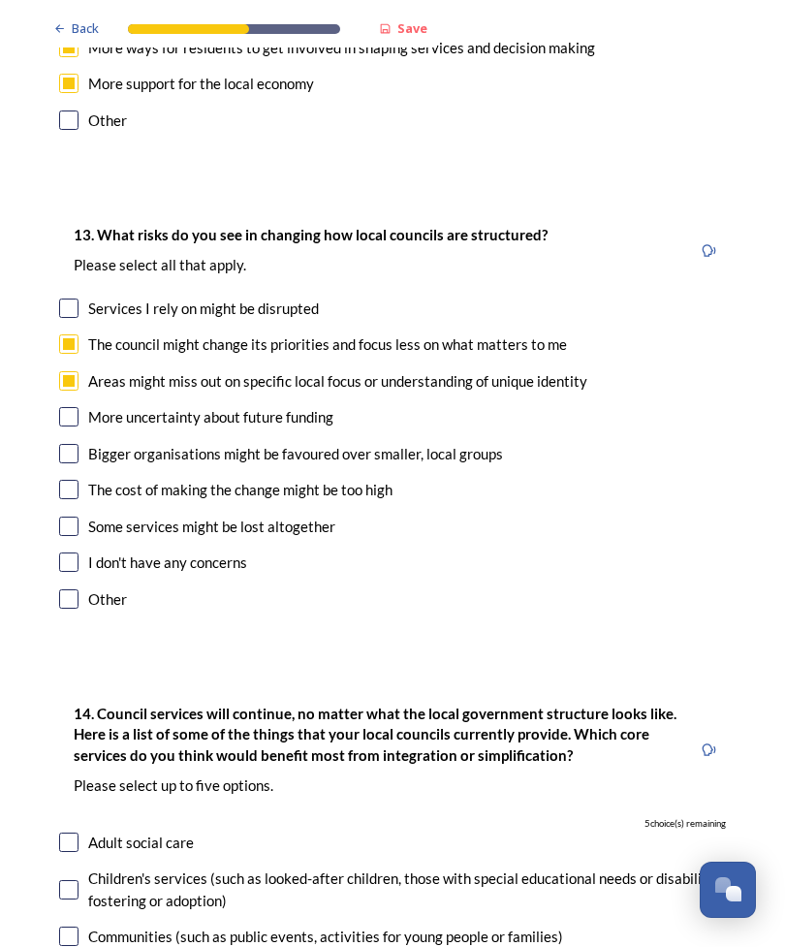
click at [294, 443] on div "Bigger organisations might be favoured over smaller, local groups" at bounding box center [295, 454] width 415 height 22
checkbox input "true"
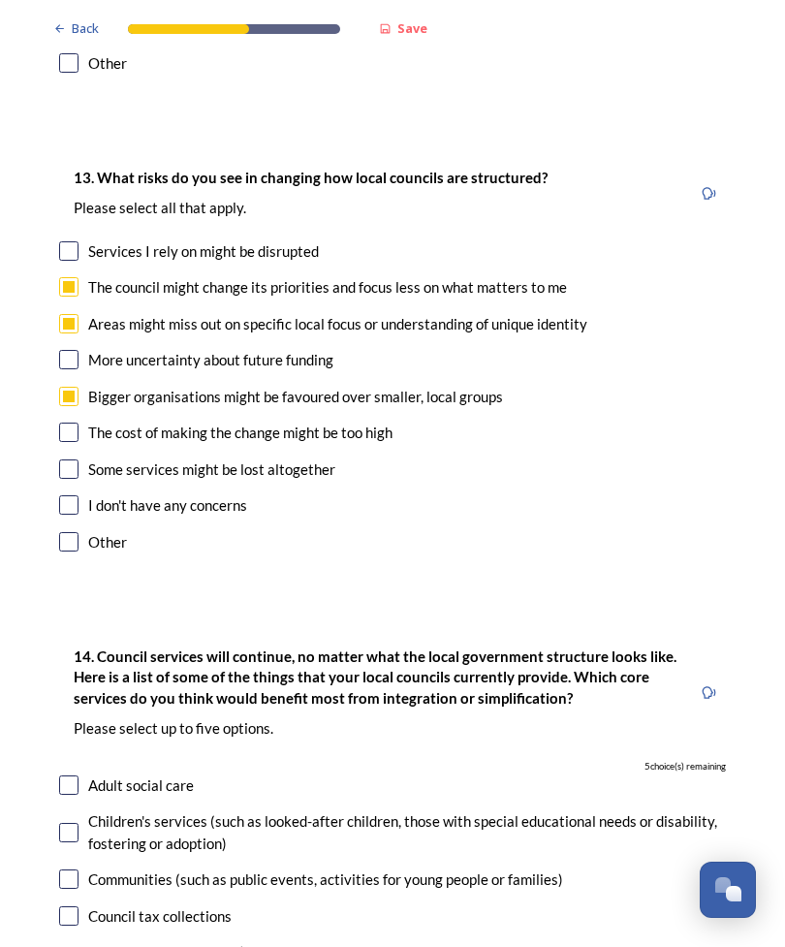
scroll to position [3772, 0]
click at [189, 422] on div "The cost of making the change might be too high" at bounding box center [240, 433] width 304 height 22
checkbox input "true"
click at [253, 458] on div "Some services might be lost altogether" at bounding box center [211, 469] width 247 height 22
checkbox input "true"
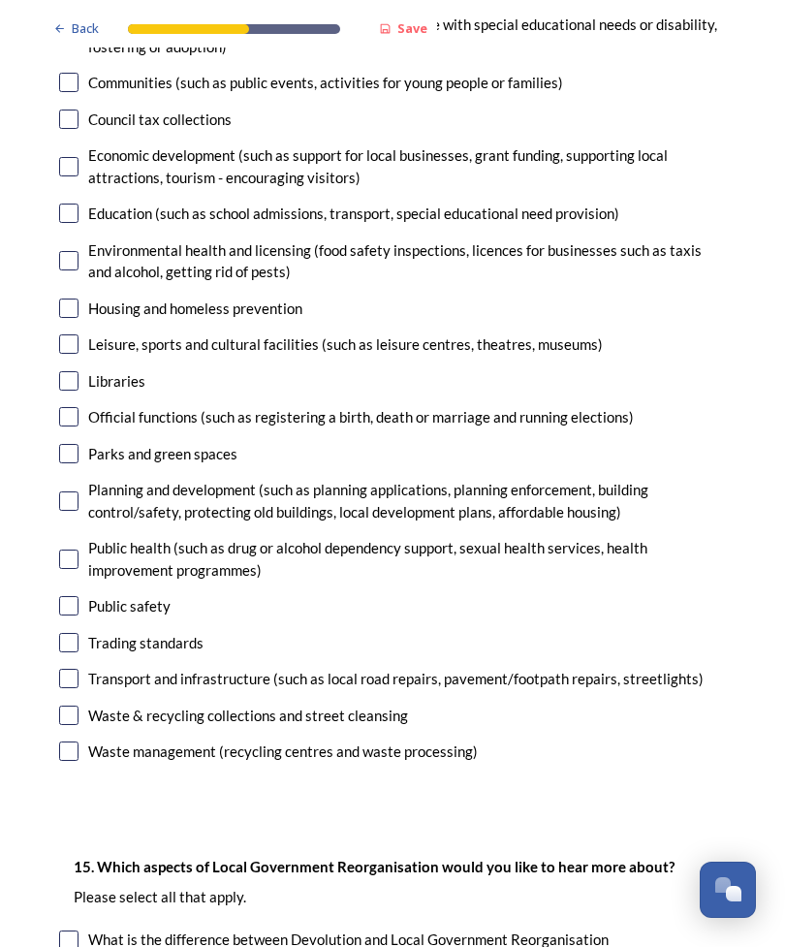
scroll to position [4568, 0]
click at [190, 479] on div "Planning and development (such as planning applications, planning enforcement, …" at bounding box center [407, 501] width 638 height 44
checkbox input "true"
click at [165, 668] on div "Transport and infrastructure (such as local road repairs, pavement/footpath rep…" at bounding box center [395, 679] width 615 height 22
checkbox input "true"
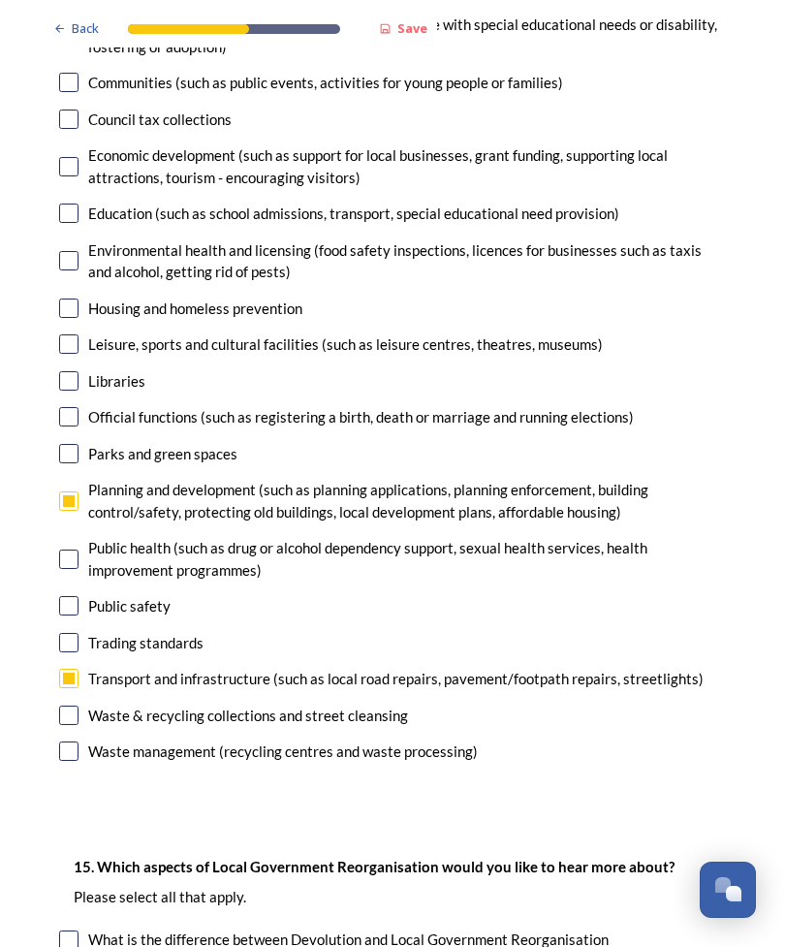
click at [137, 705] on div "Waste & recycling collections and street cleansing" at bounding box center [248, 716] width 320 height 22
checkbox input "true"
click at [141, 740] on div "Waste management (recycling centres and waste processing)" at bounding box center [283, 751] width 390 height 22
checkbox input "true"
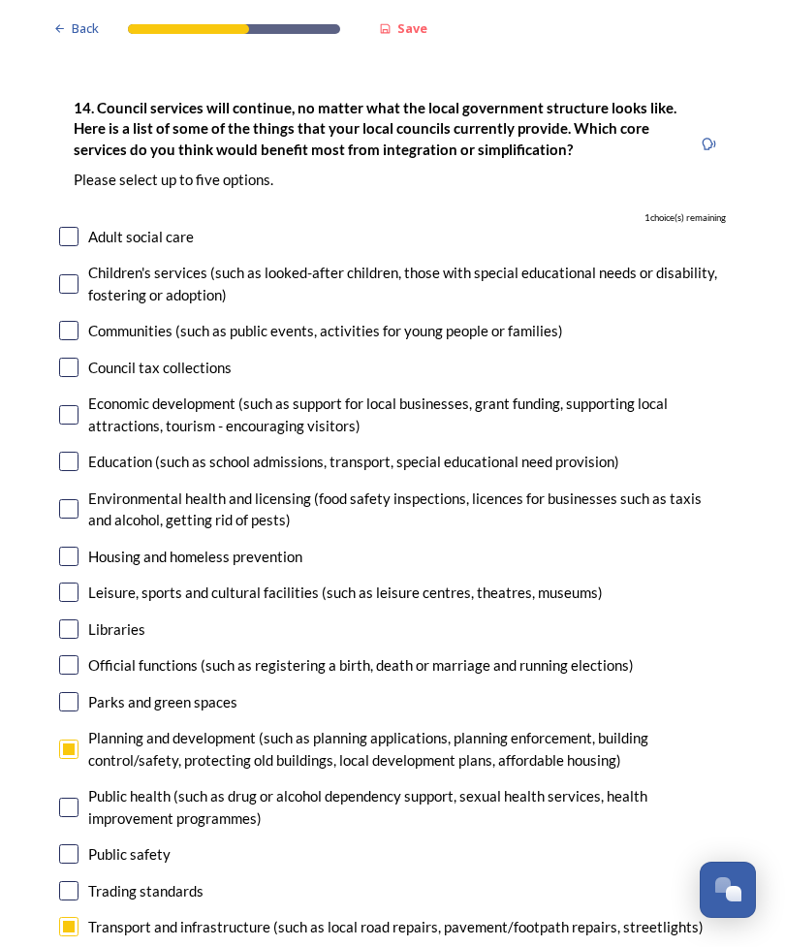
scroll to position [4320, 0]
click at [122, 262] on div "Children's services (such as looked-after children, those with special educatio…" at bounding box center [407, 284] width 638 height 44
checkbox input "true"
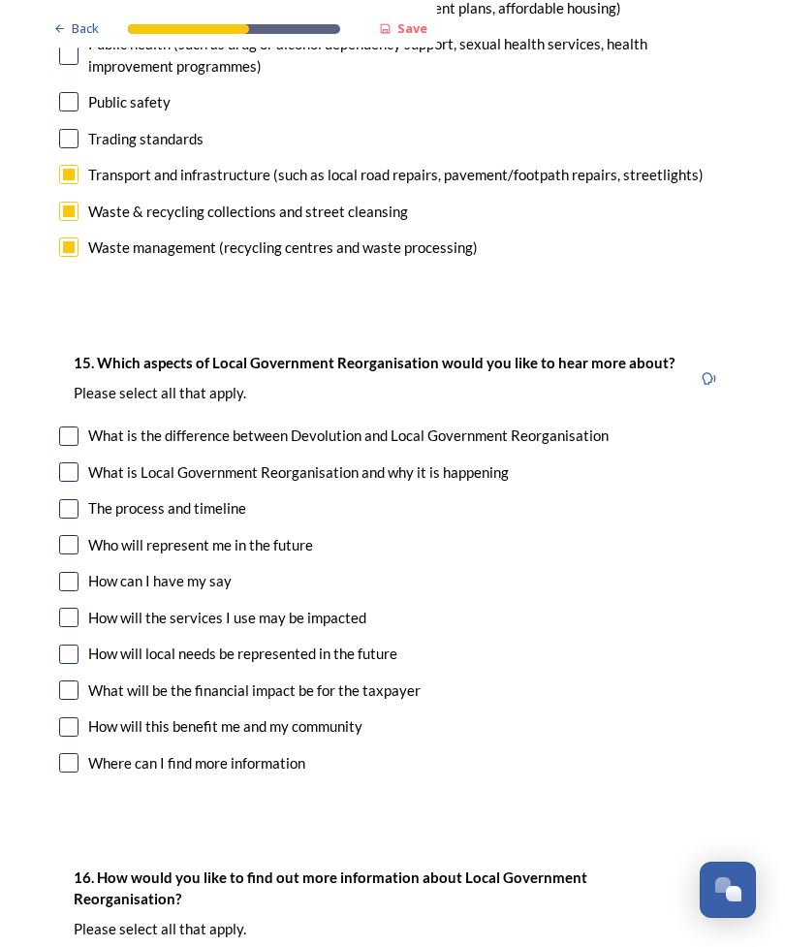
scroll to position [5067, 0]
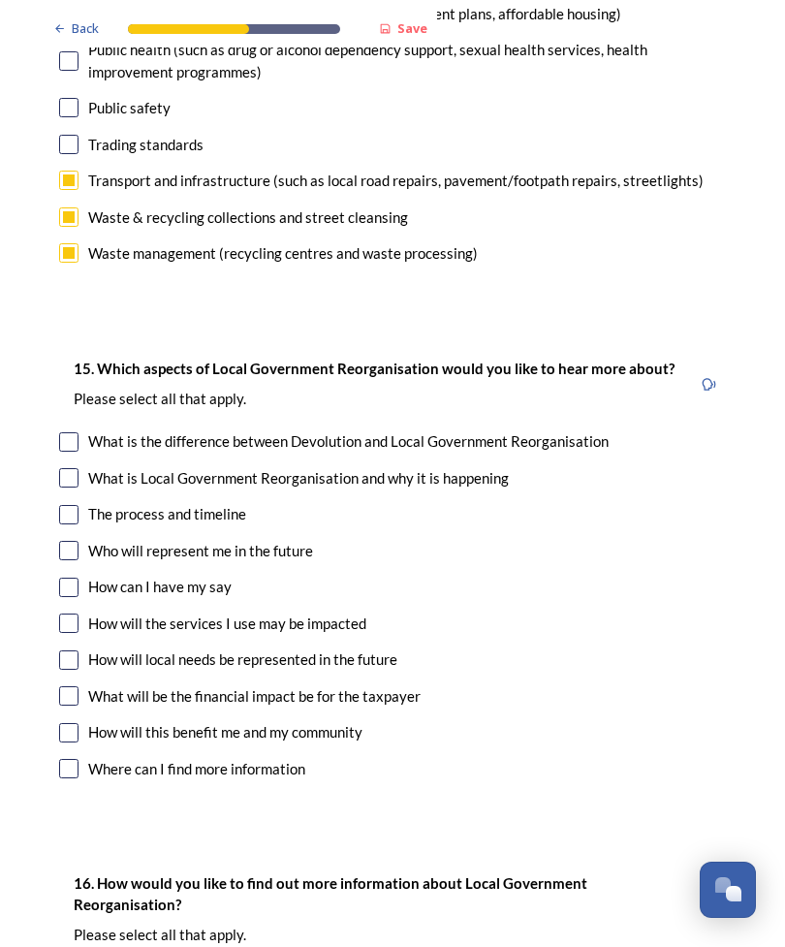
click at [156, 540] on div "Who will represent me in the future" at bounding box center [200, 551] width 225 height 22
checkbox input "true"
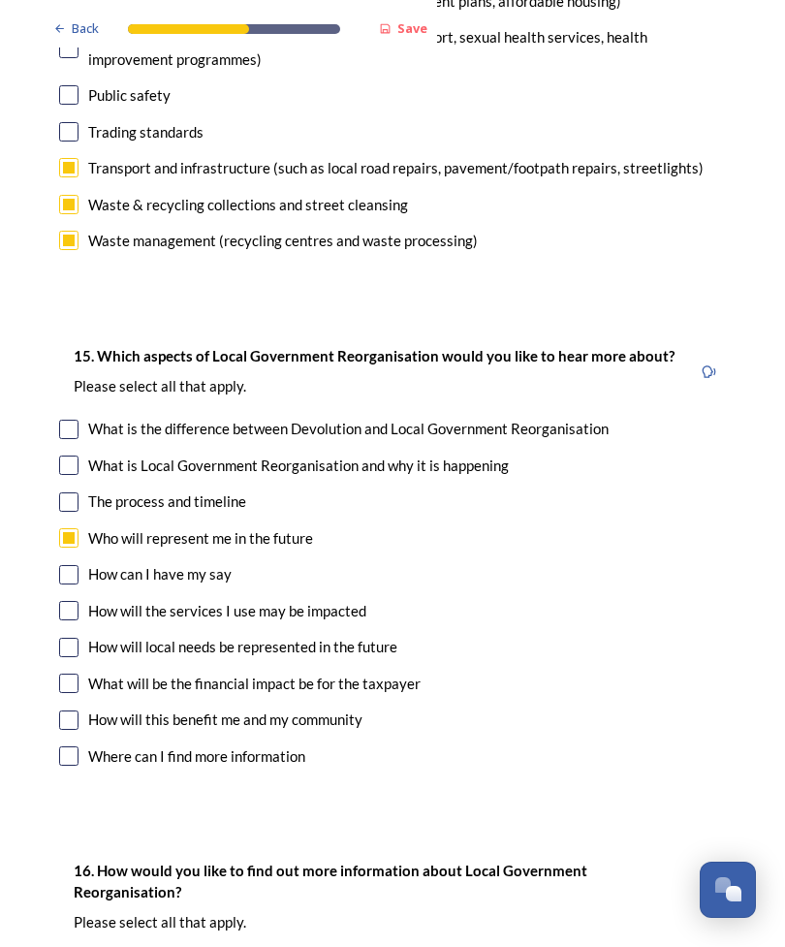
scroll to position [5079, 0]
click at [261, 600] on div "How will the services I use may be impacted" at bounding box center [227, 611] width 278 height 22
checkbox input "true"
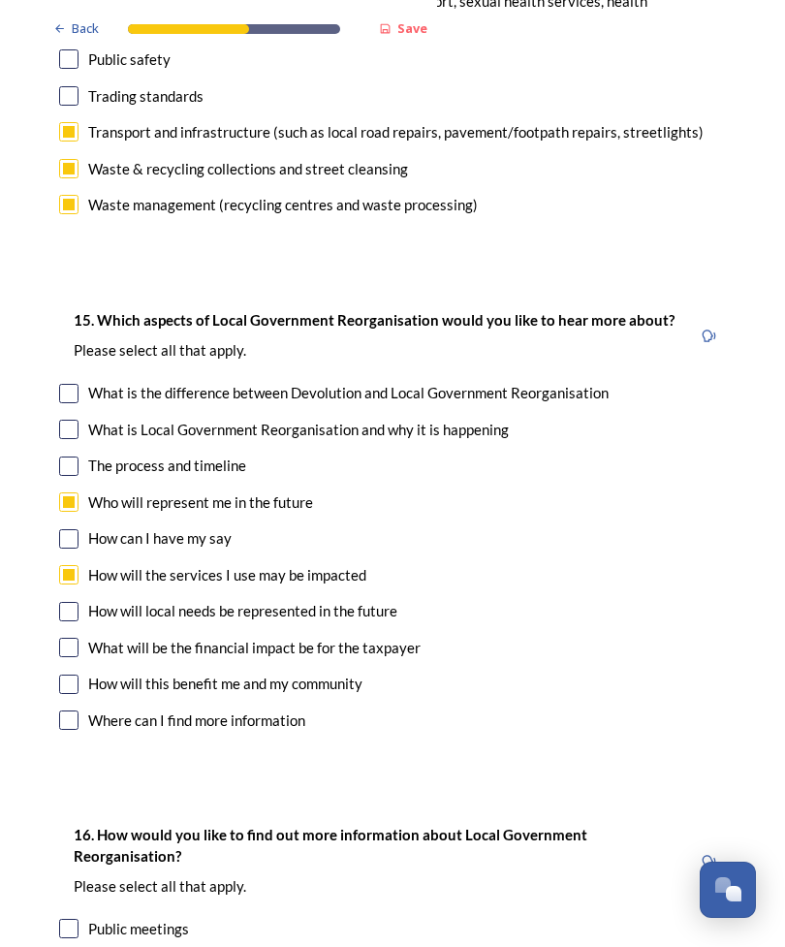
scroll to position [5115, 0]
click at [341, 600] on div "How will local needs be represented in the future" at bounding box center [242, 611] width 309 height 22
checkbox input "true"
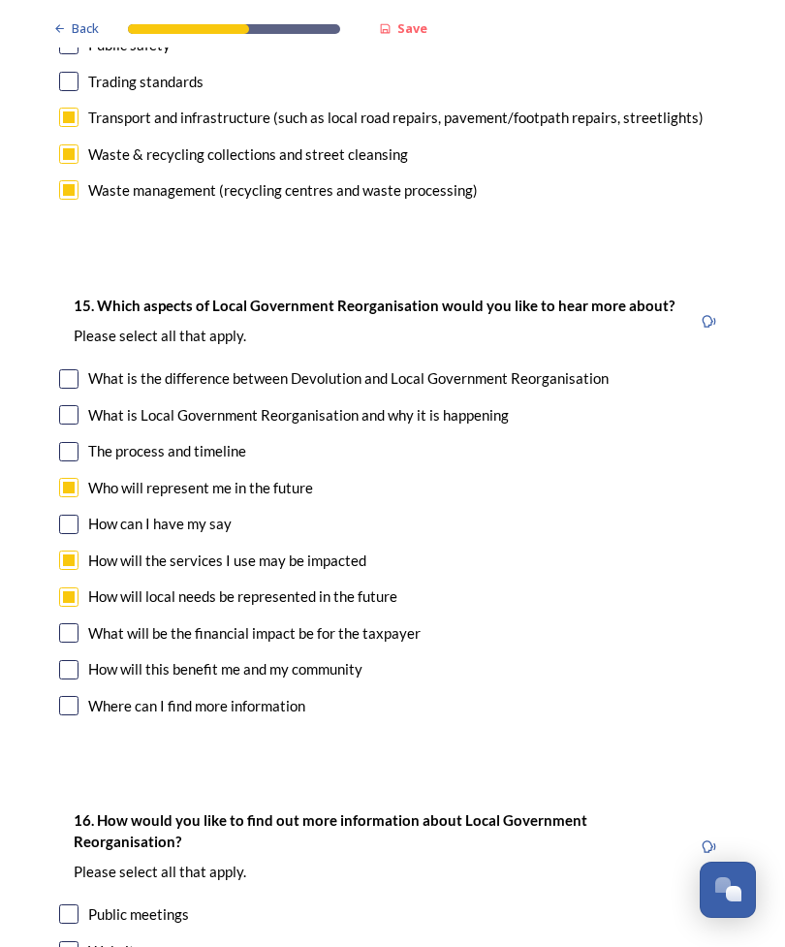
scroll to position [5131, 0]
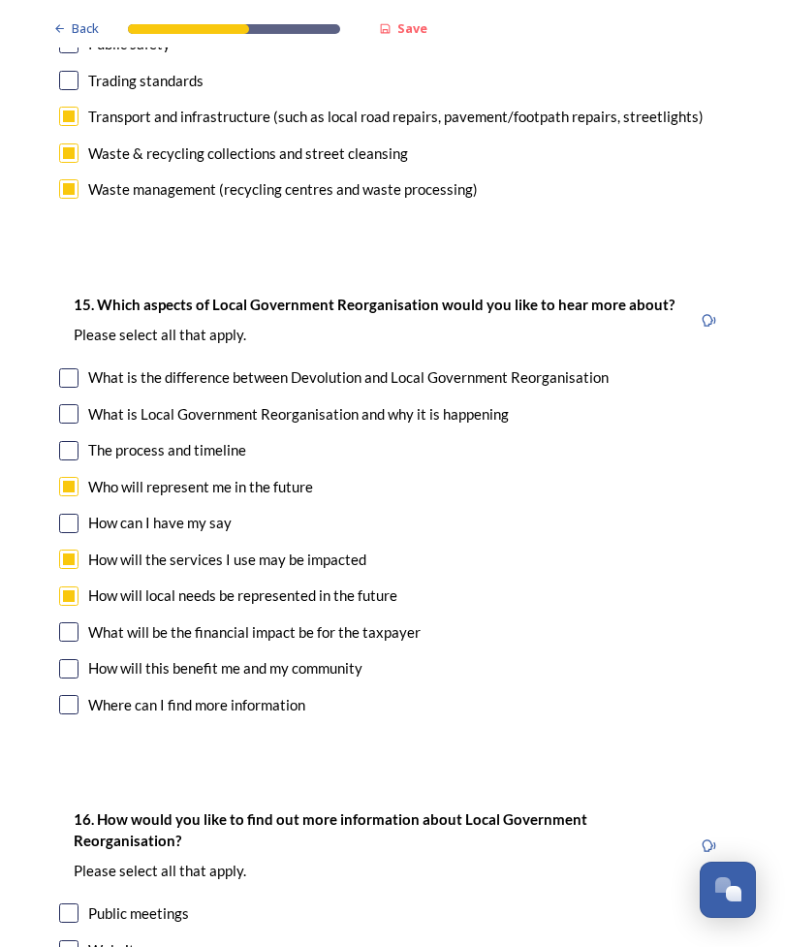
click at [339, 621] on div "What will be the financial impact be for the taxpayer" at bounding box center [254, 632] width 332 height 22
checkbox input "true"
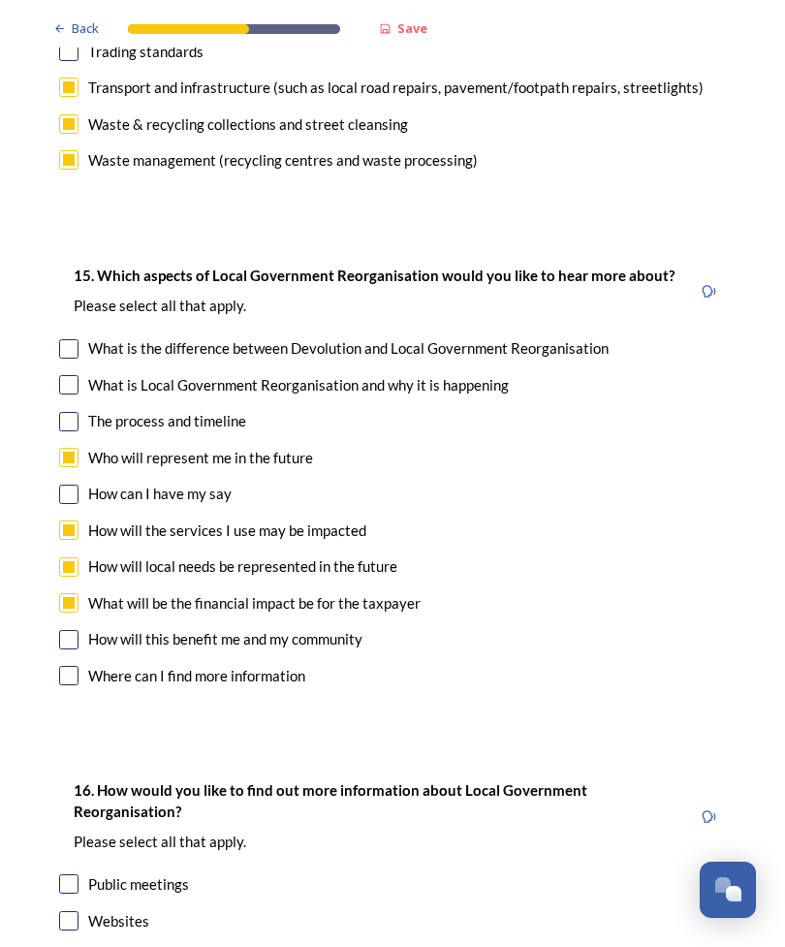
scroll to position [5162, 0]
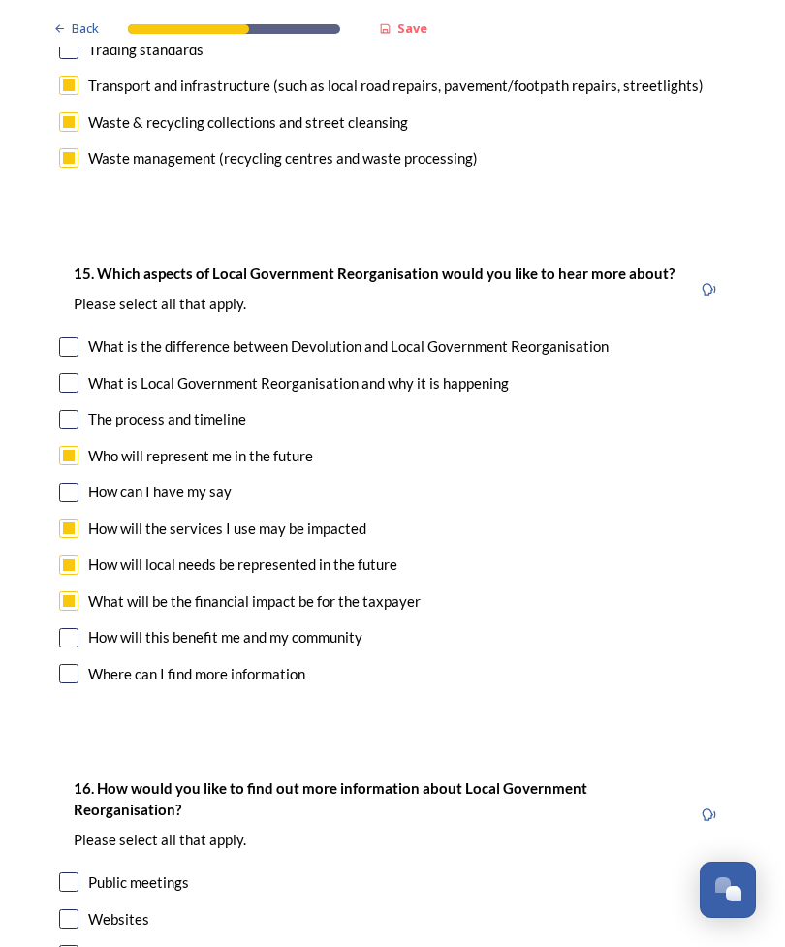
click at [301, 626] on div "How will this benefit me and my community" at bounding box center [225, 637] width 274 height 22
checkbox input "true"
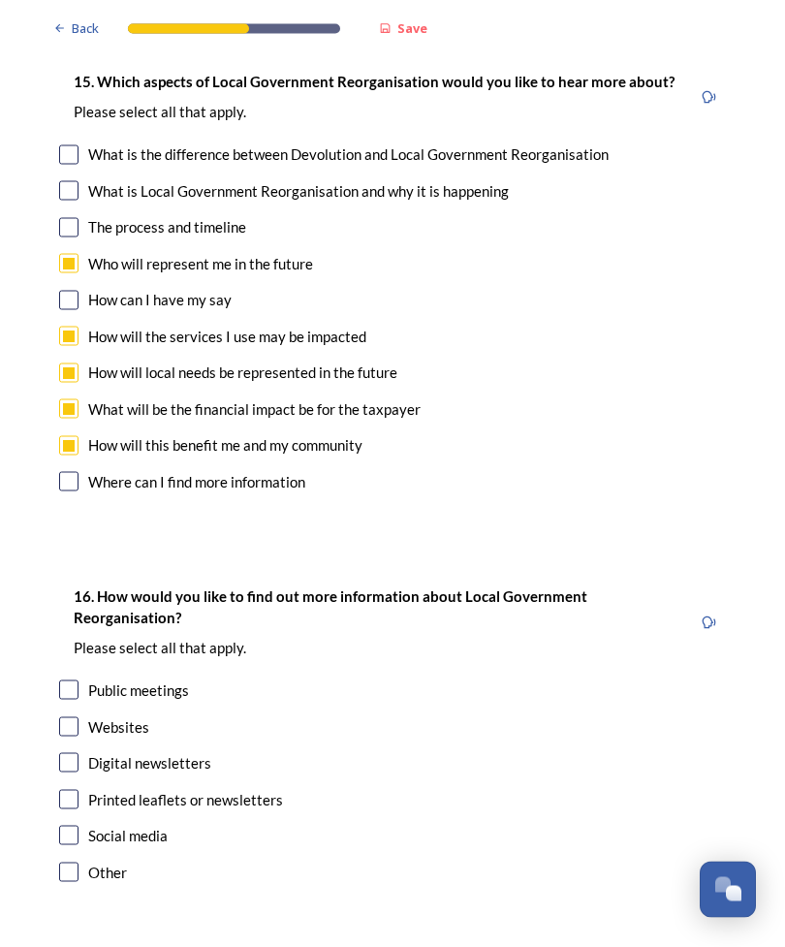
scroll to position [9, 0]
click at [141, 752] on div "Digital newsletters" at bounding box center [149, 763] width 123 height 22
checkbox input "true"
click at [136, 716] on div "Websites" at bounding box center [118, 727] width 61 height 22
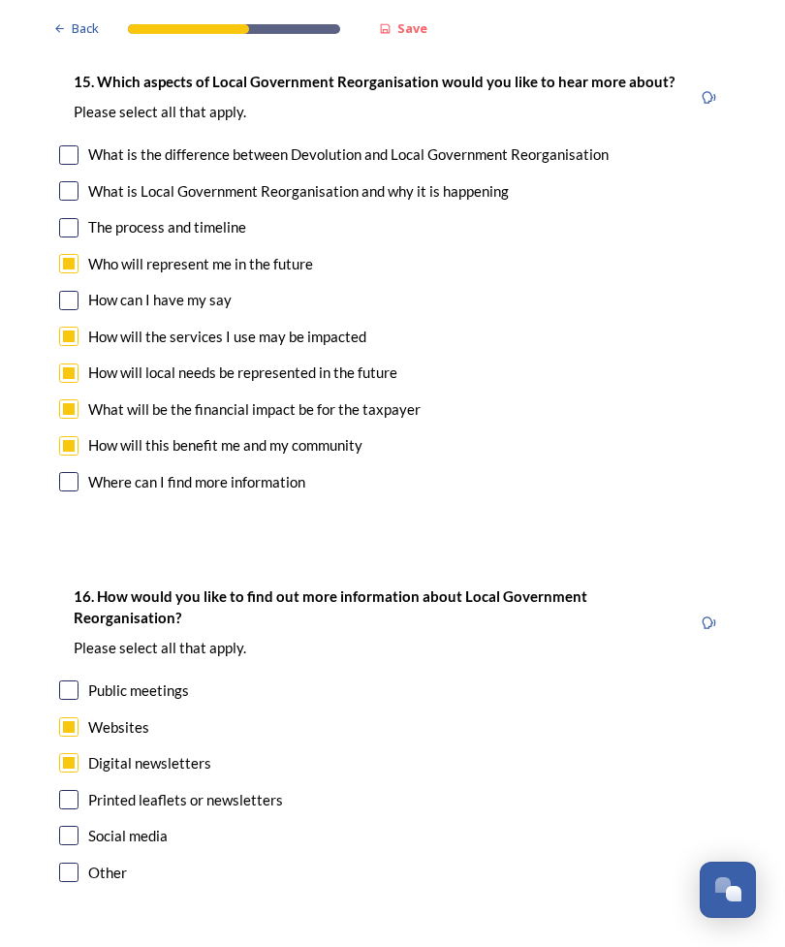
checkbox input "true"
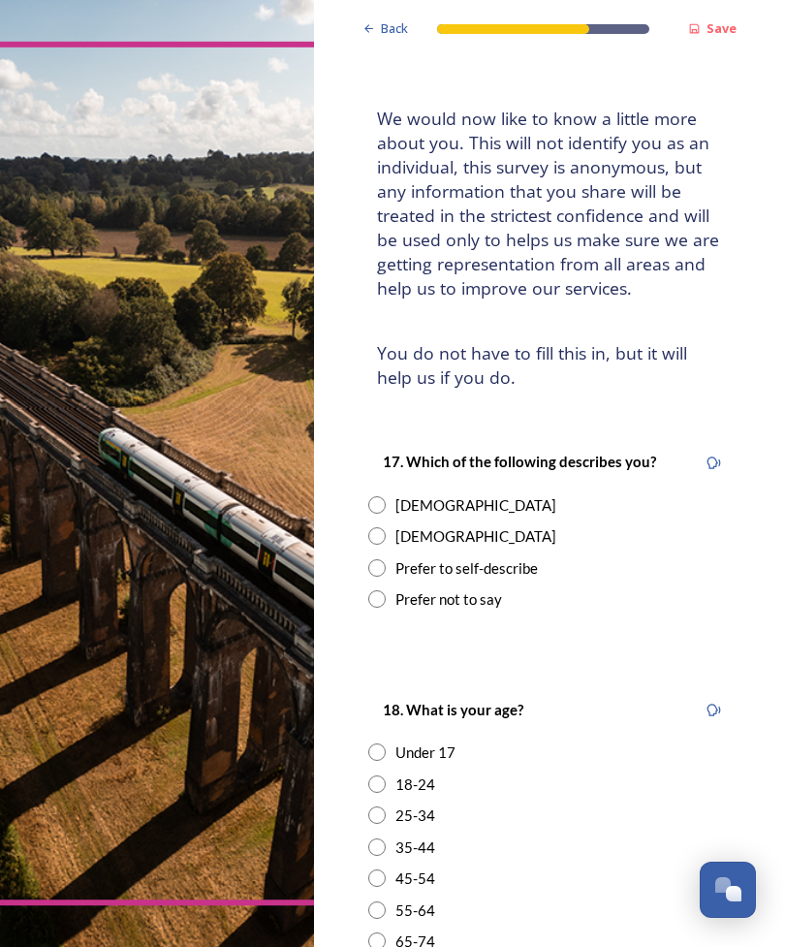
scroll to position [86, 0]
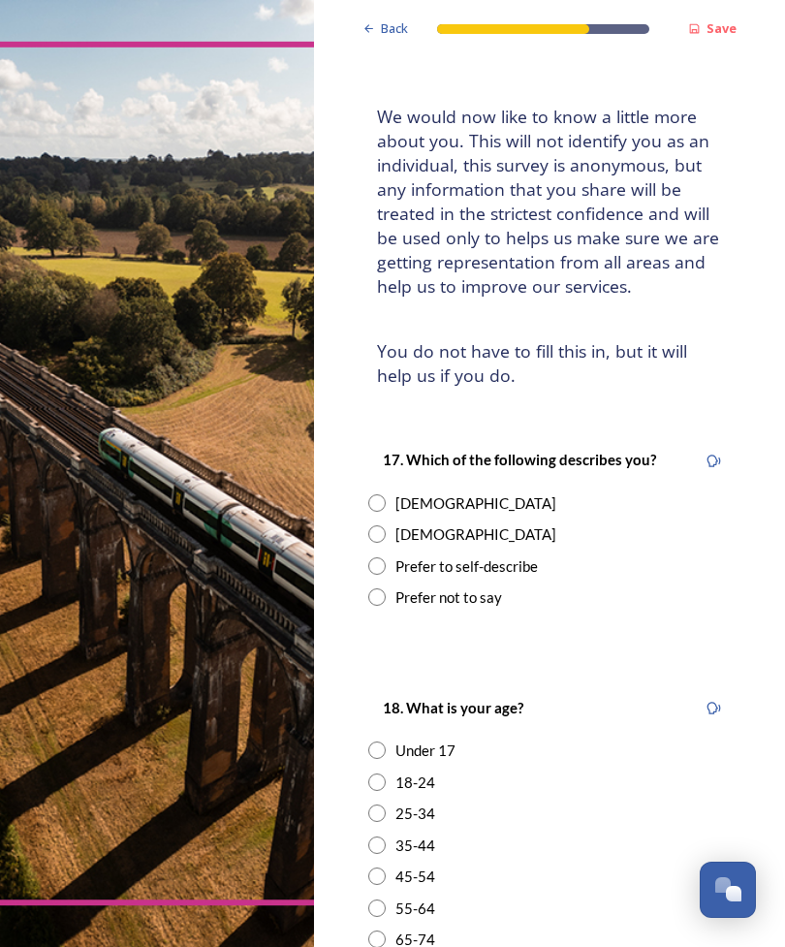
click at [407, 523] on div "[DEMOGRAPHIC_DATA]" at bounding box center [475, 534] width 161 height 22
radio input "true"
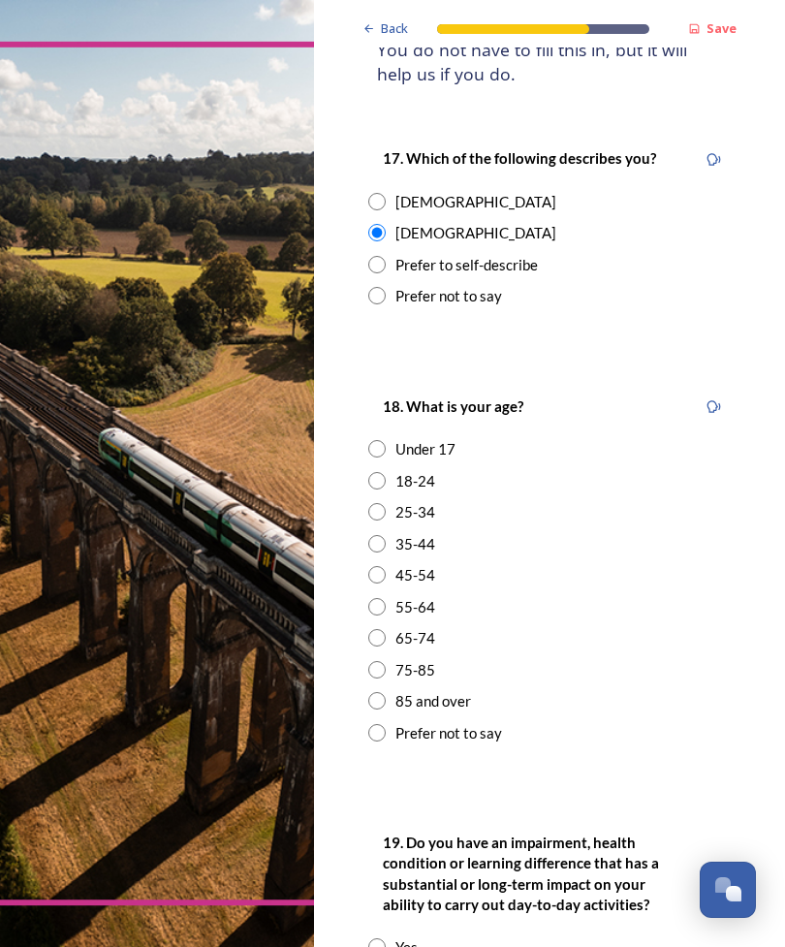
scroll to position [388, 0]
click at [417, 596] on div "55-64" at bounding box center [415, 607] width 40 height 22
radio input "true"
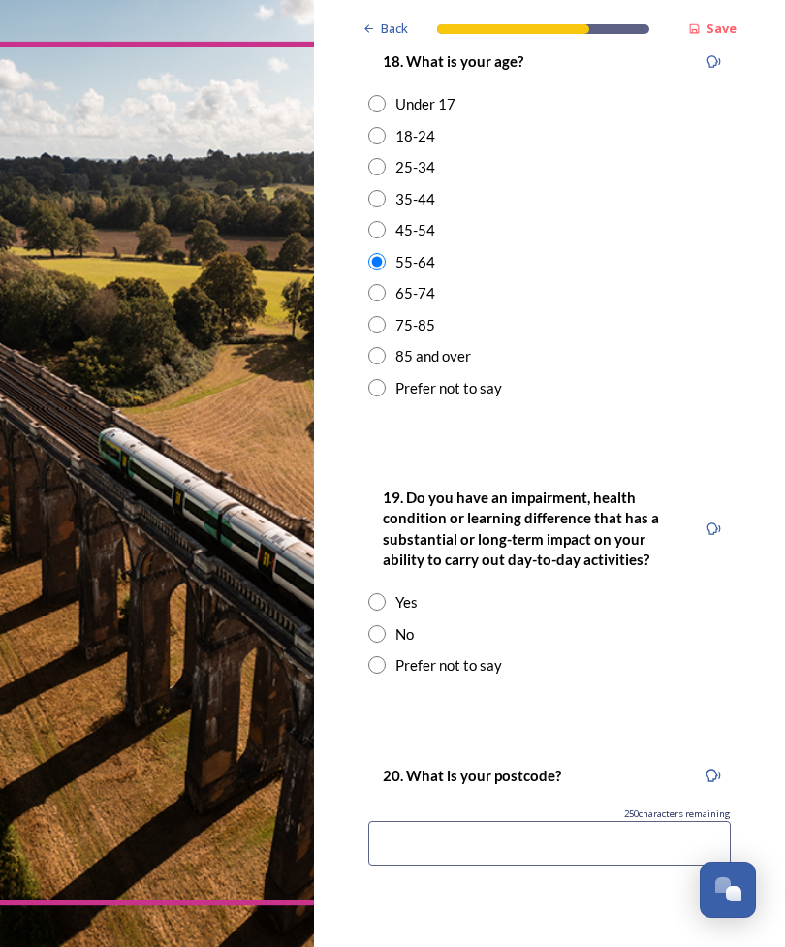
scroll to position [740, 0]
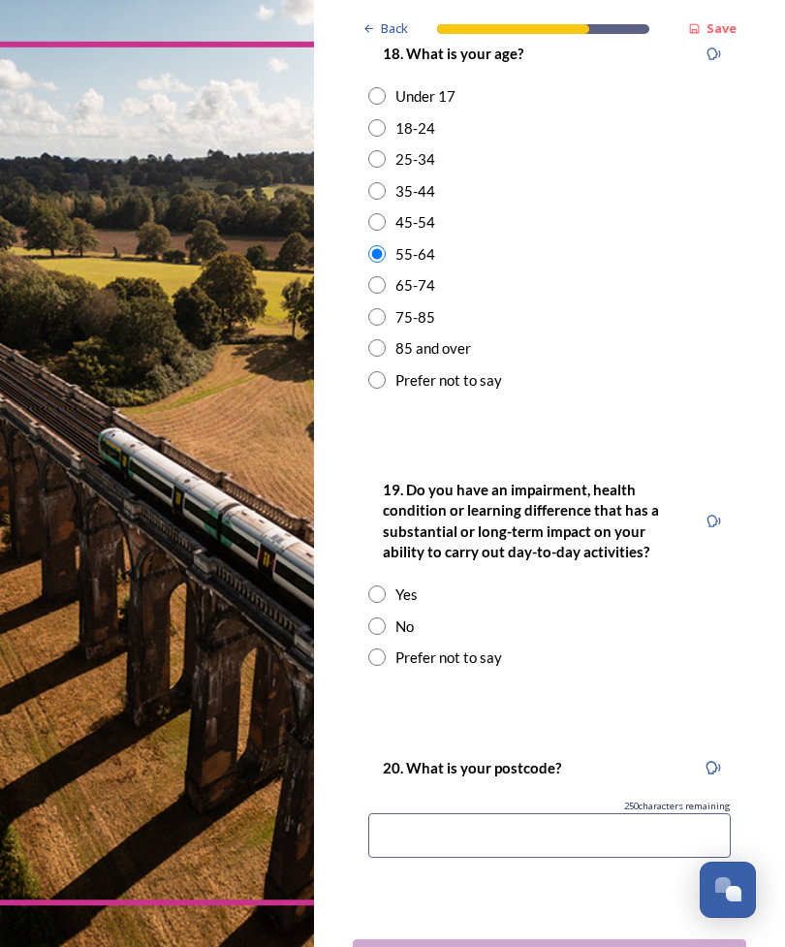
click at [423, 615] on div "No" at bounding box center [549, 626] width 362 height 22
radio input "true"
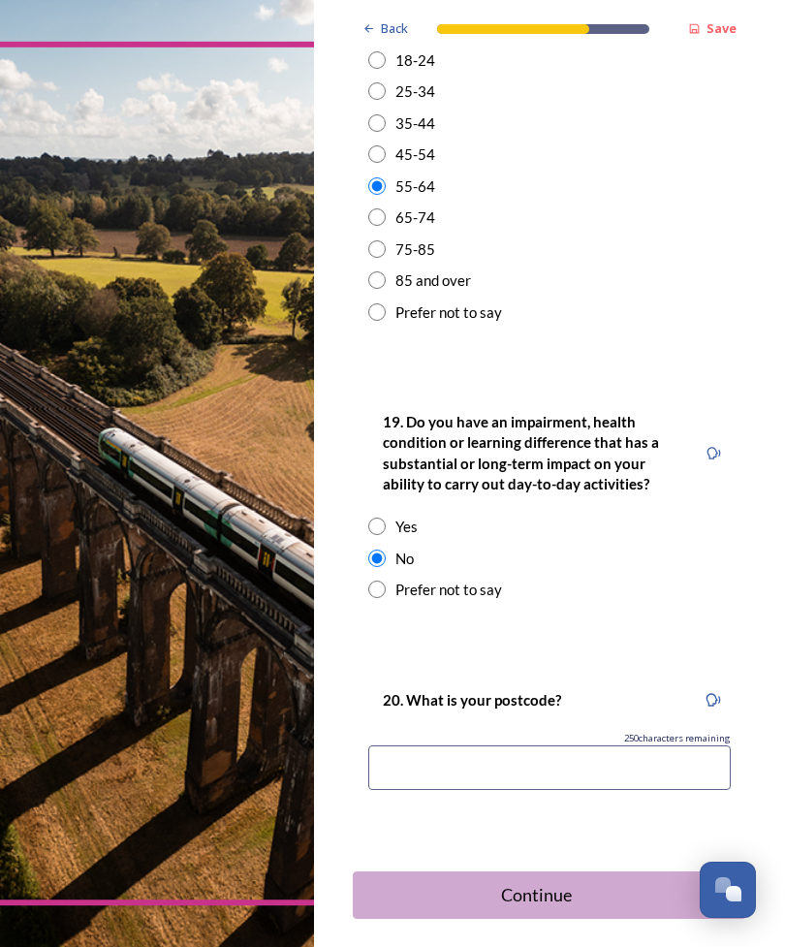
scroll to position [807, 0]
click at [477, 746] on input at bounding box center [549, 768] width 362 height 45
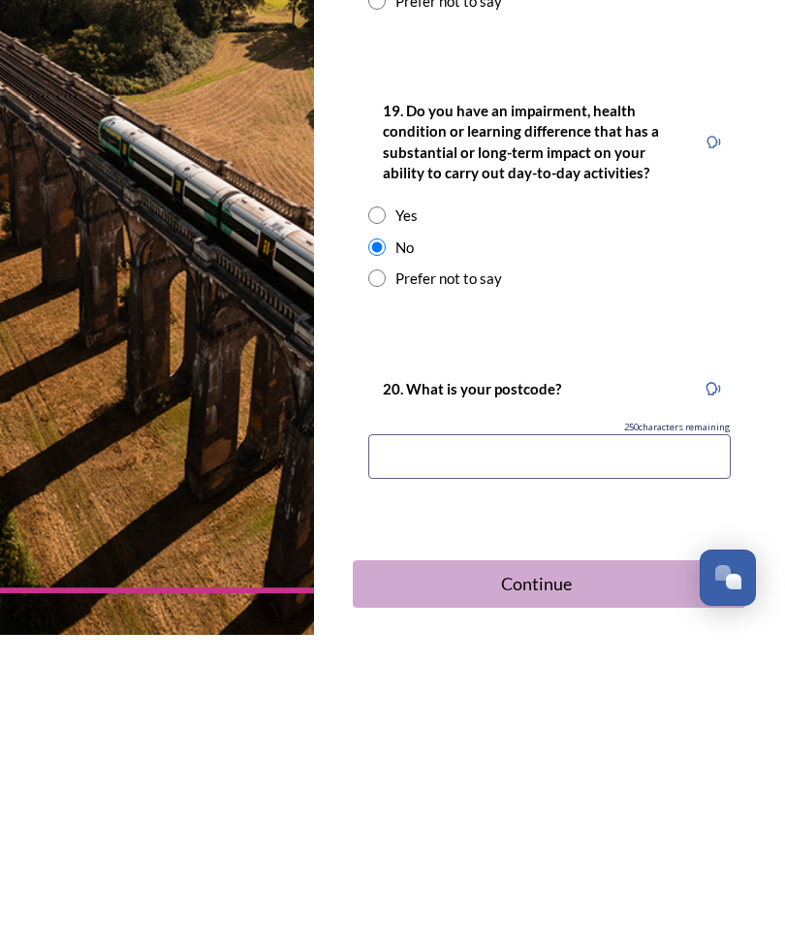
type input "RH12 1JT"
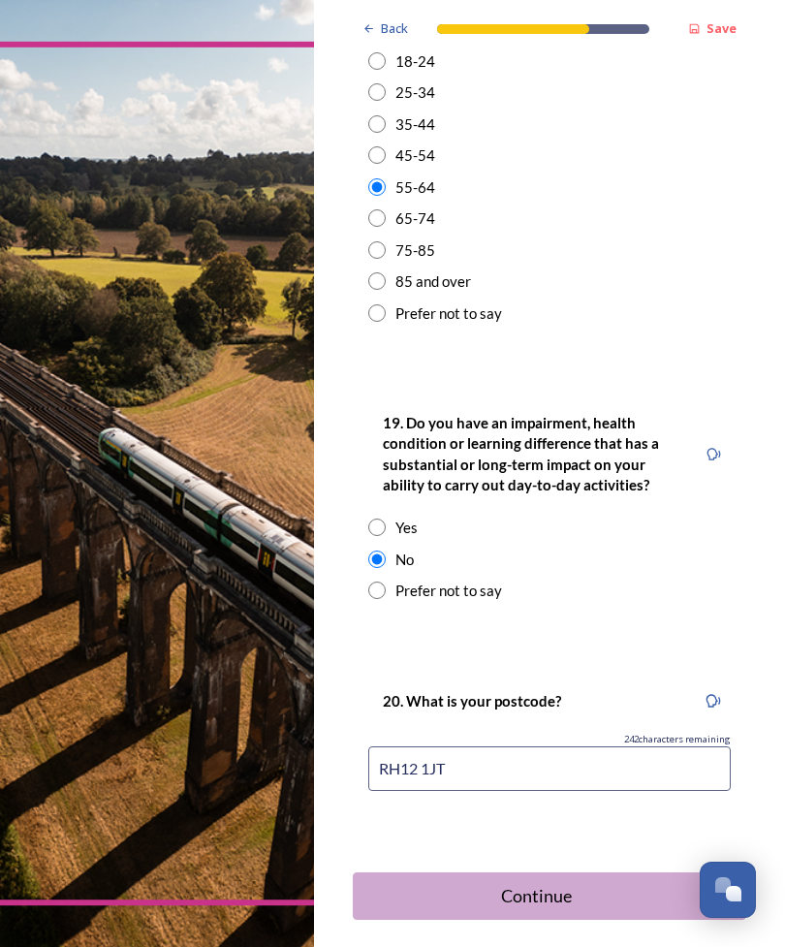
click at [579, 883] on div "Continue" at bounding box center [536, 896] width 346 height 26
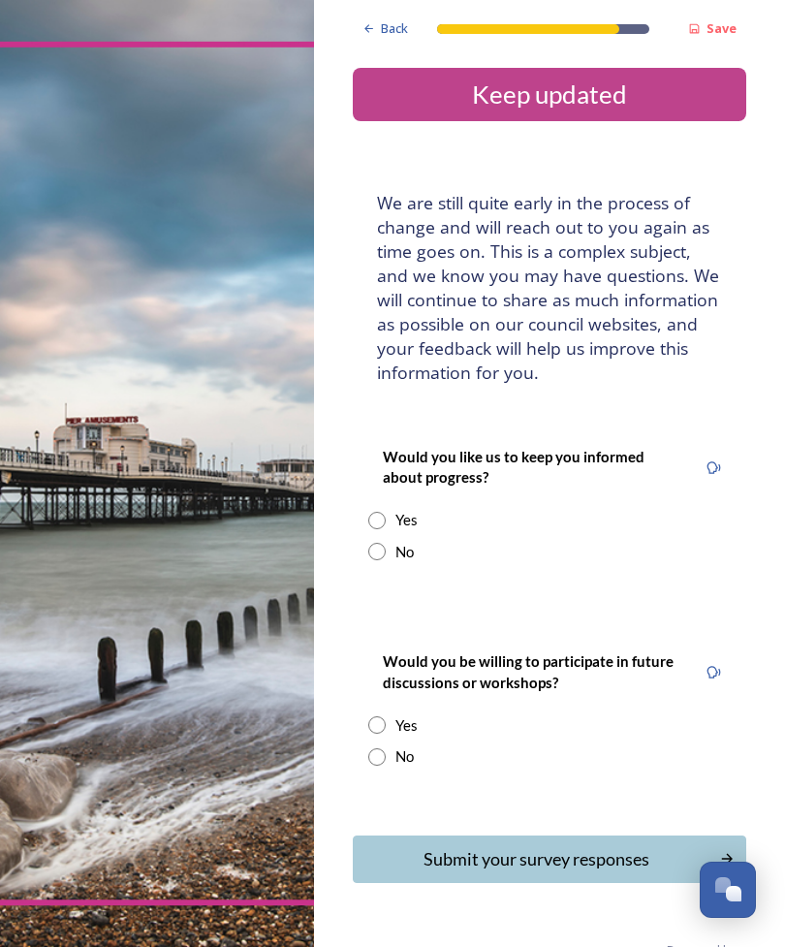
click at [421, 509] on div "Yes" at bounding box center [549, 520] width 362 height 22
radio input "true"
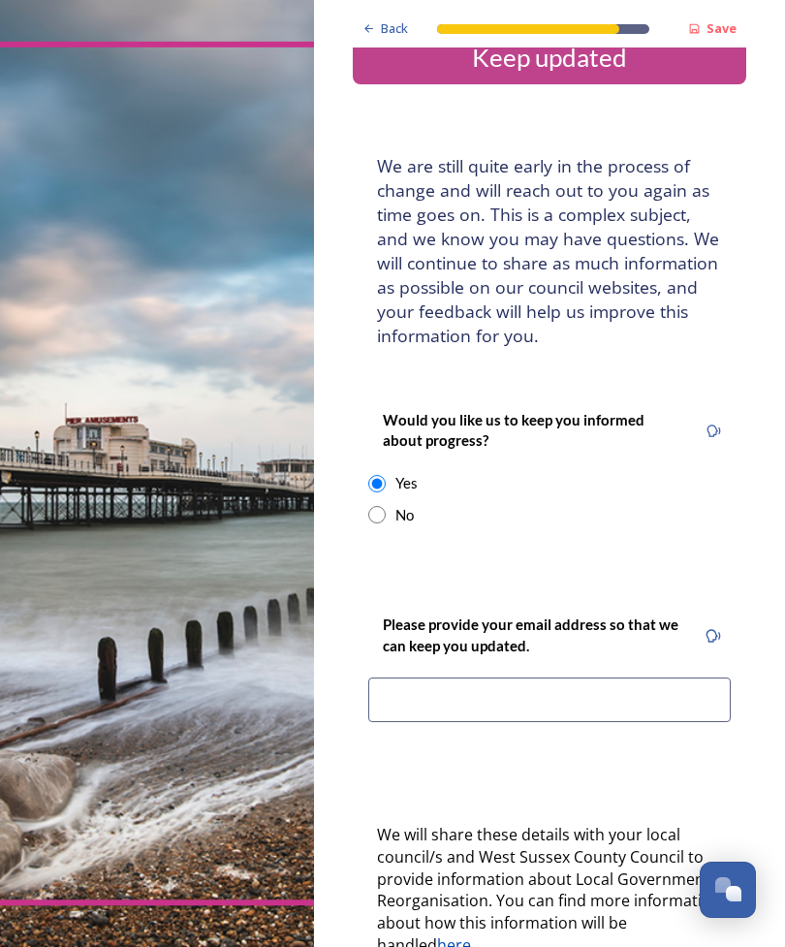
scroll to position [39, 0]
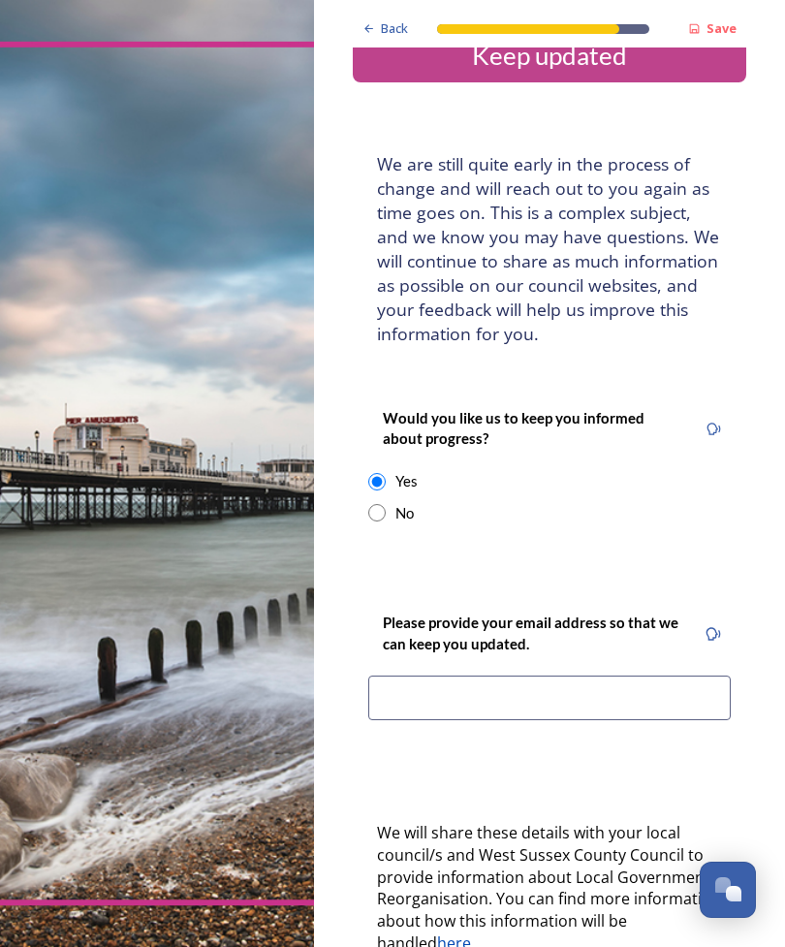
click at [502, 675] on input at bounding box center [549, 697] width 362 height 45
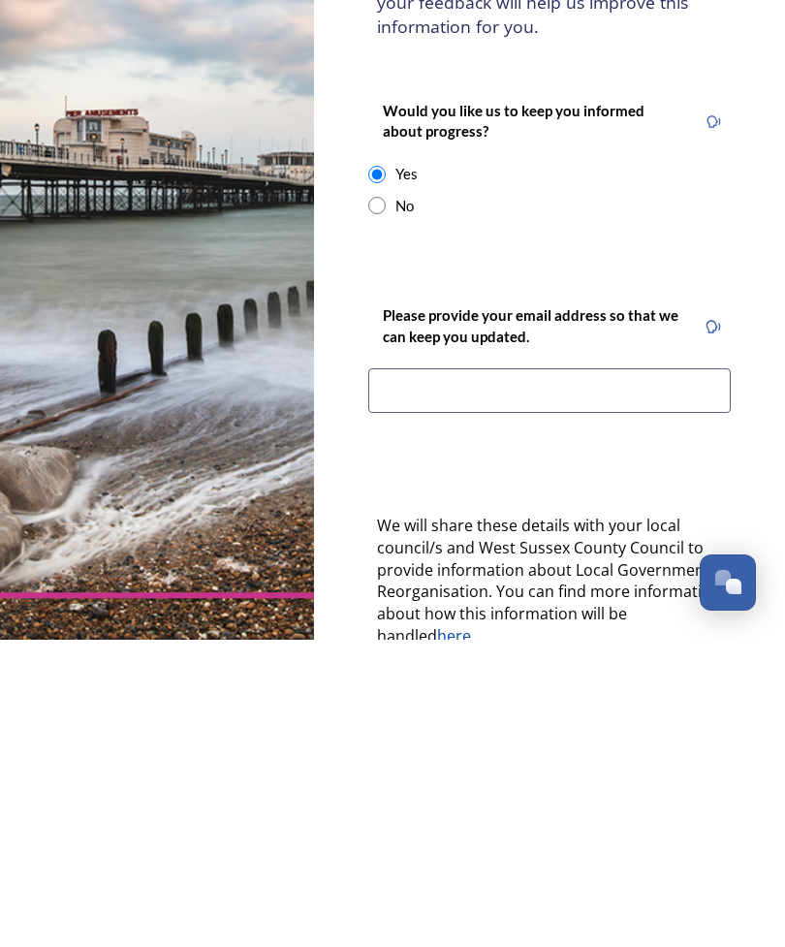
type input "[EMAIL_ADDRESS][DOMAIN_NAME]"
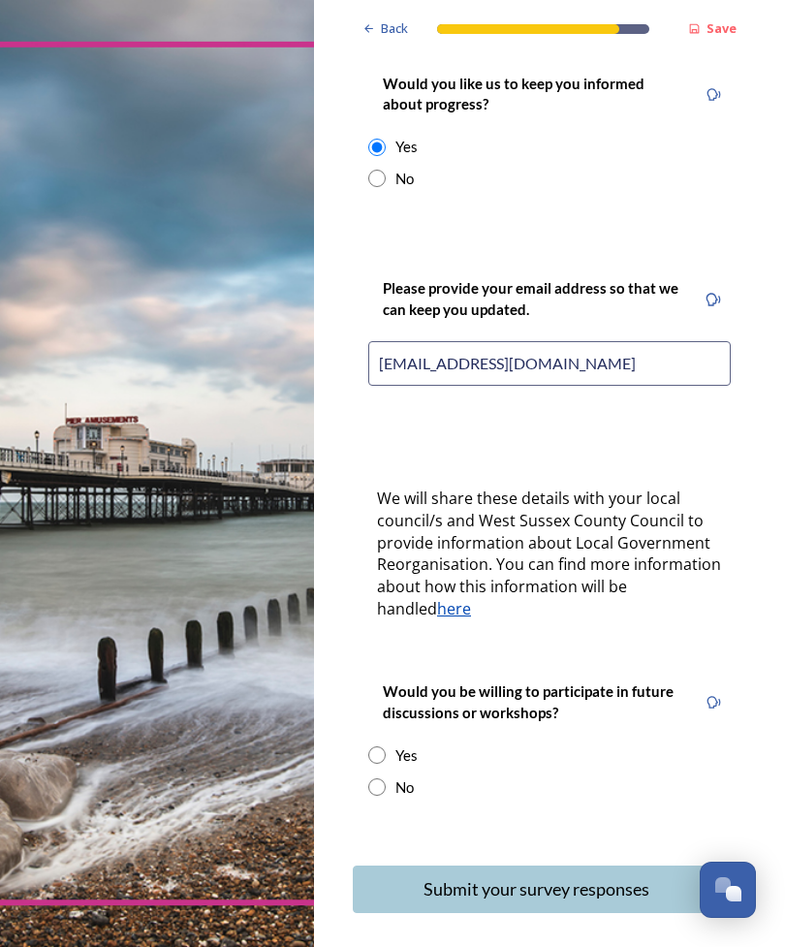
scroll to position [372, 0]
click at [412, 745] on div "Yes" at bounding box center [406, 756] width 22 height 22
radio input "true"
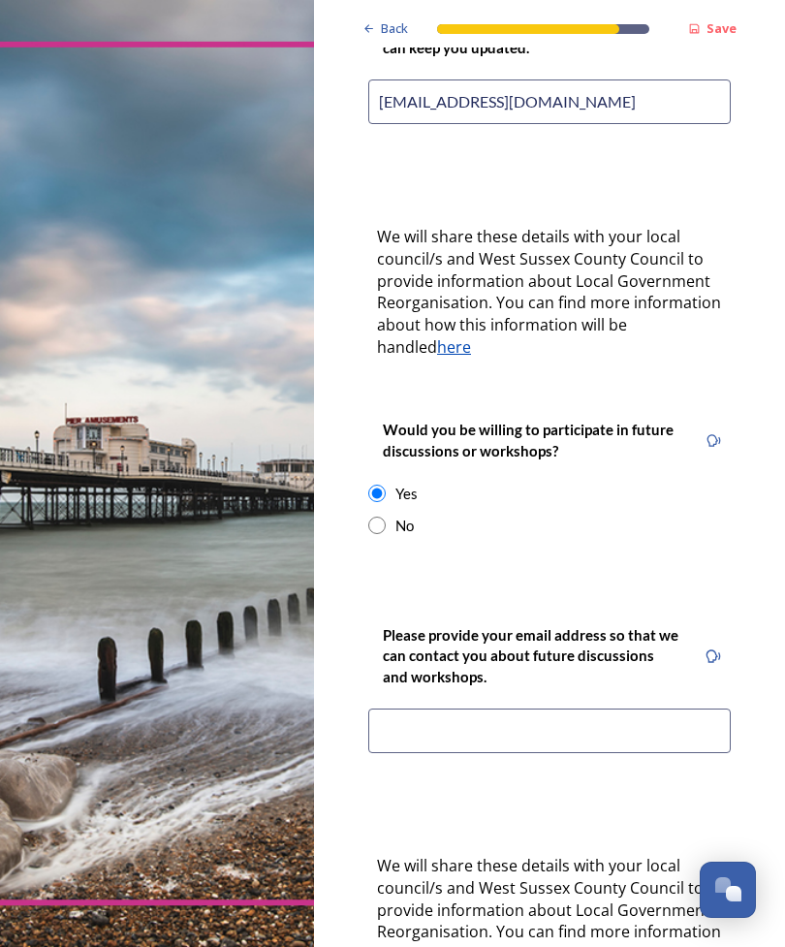
scroll to position [636, 0]
click at [496, 707] on input at bounding box center [549, 729] width 362 height 45
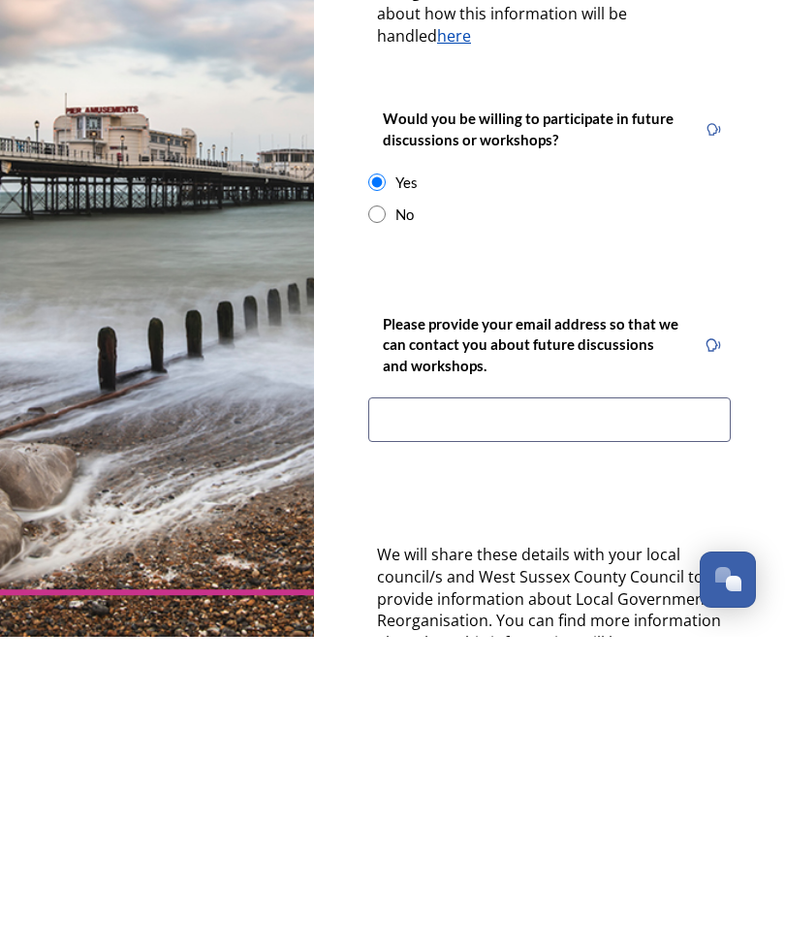
type input "[EMAIL_ADDRESS][DOMAIN_NAME]"
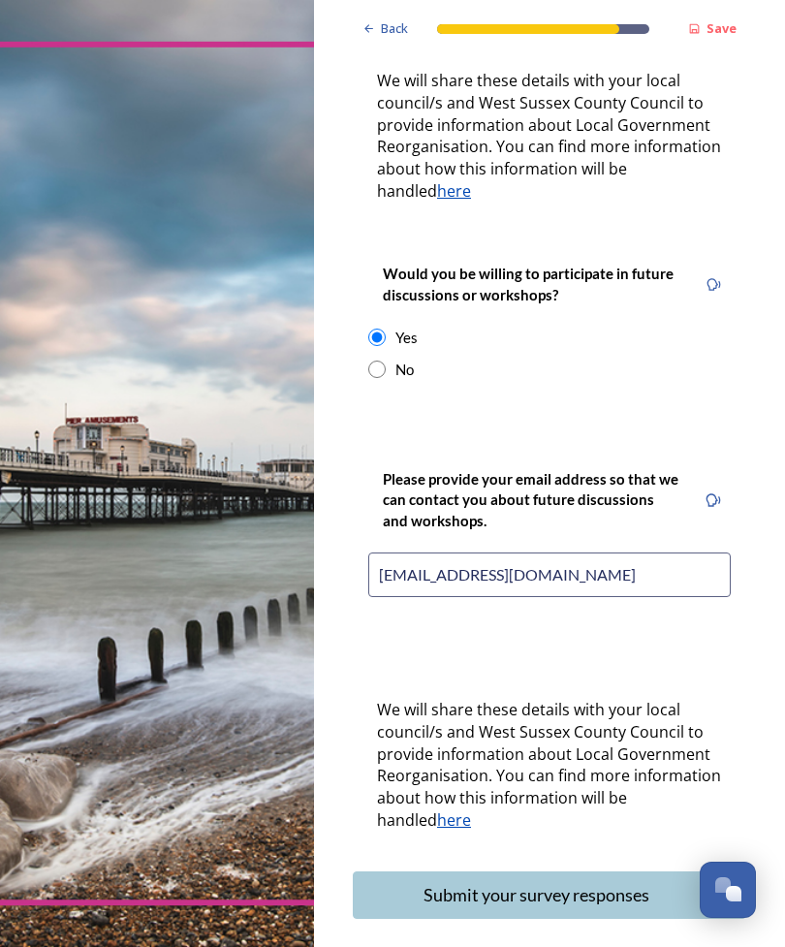
scroll to position [790, 0]
click at [585, 883] on div "Submit your survey responses" at bounding box center [536, 896] width 346 height 26
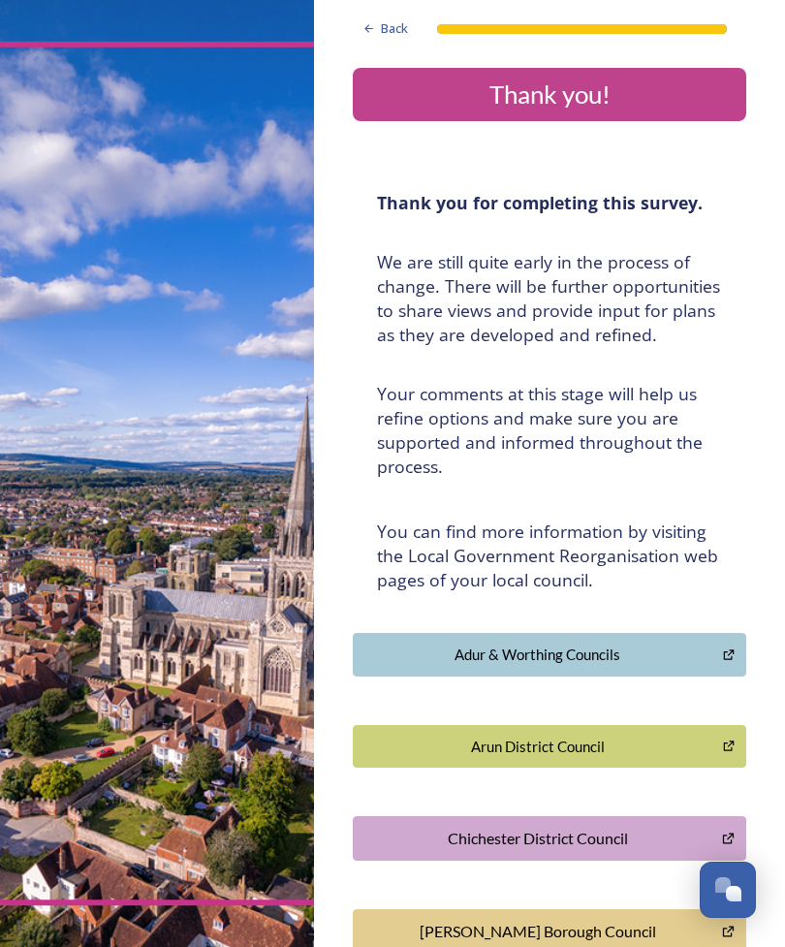
scroll to position [62, 0]
